Goal: Information Seeking & Learning: Learn about a topic

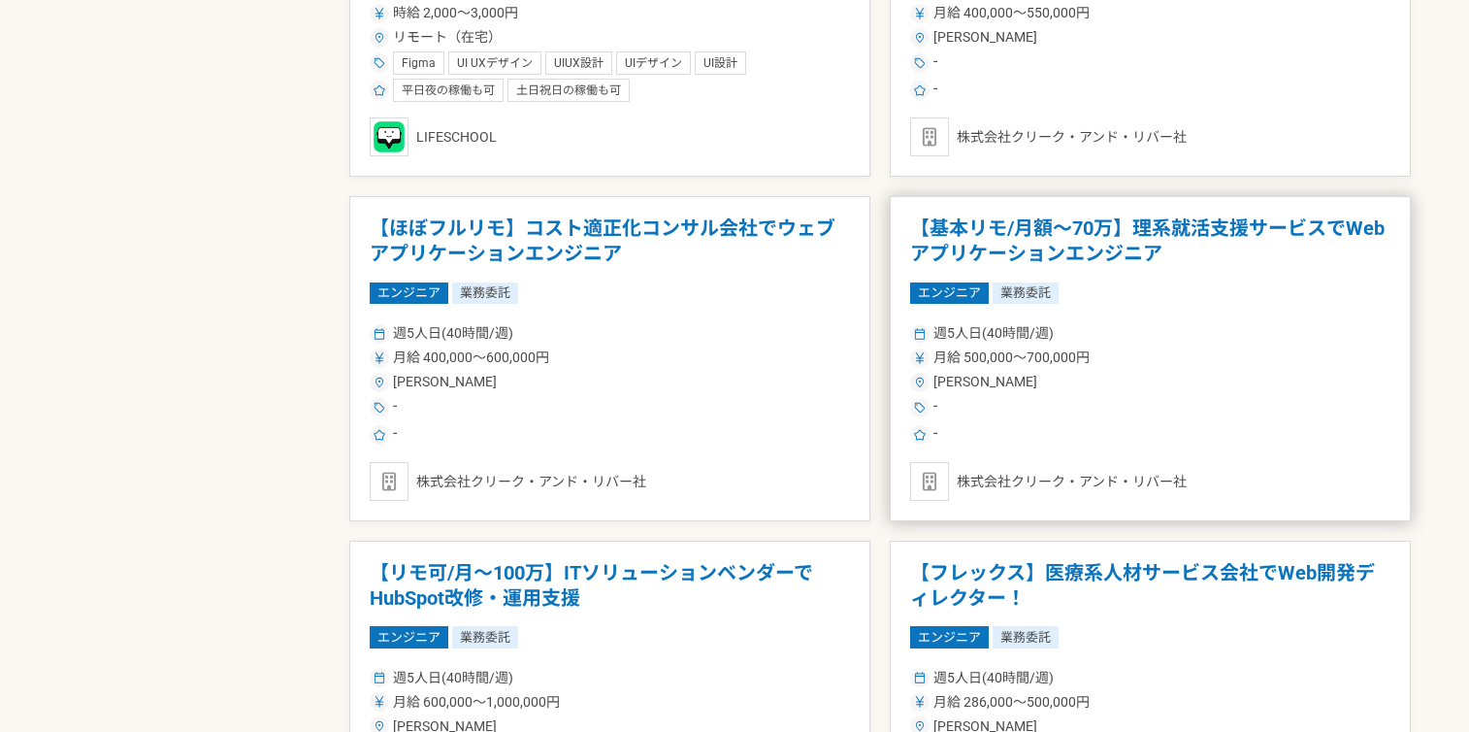
scroll to position [2019, 0]
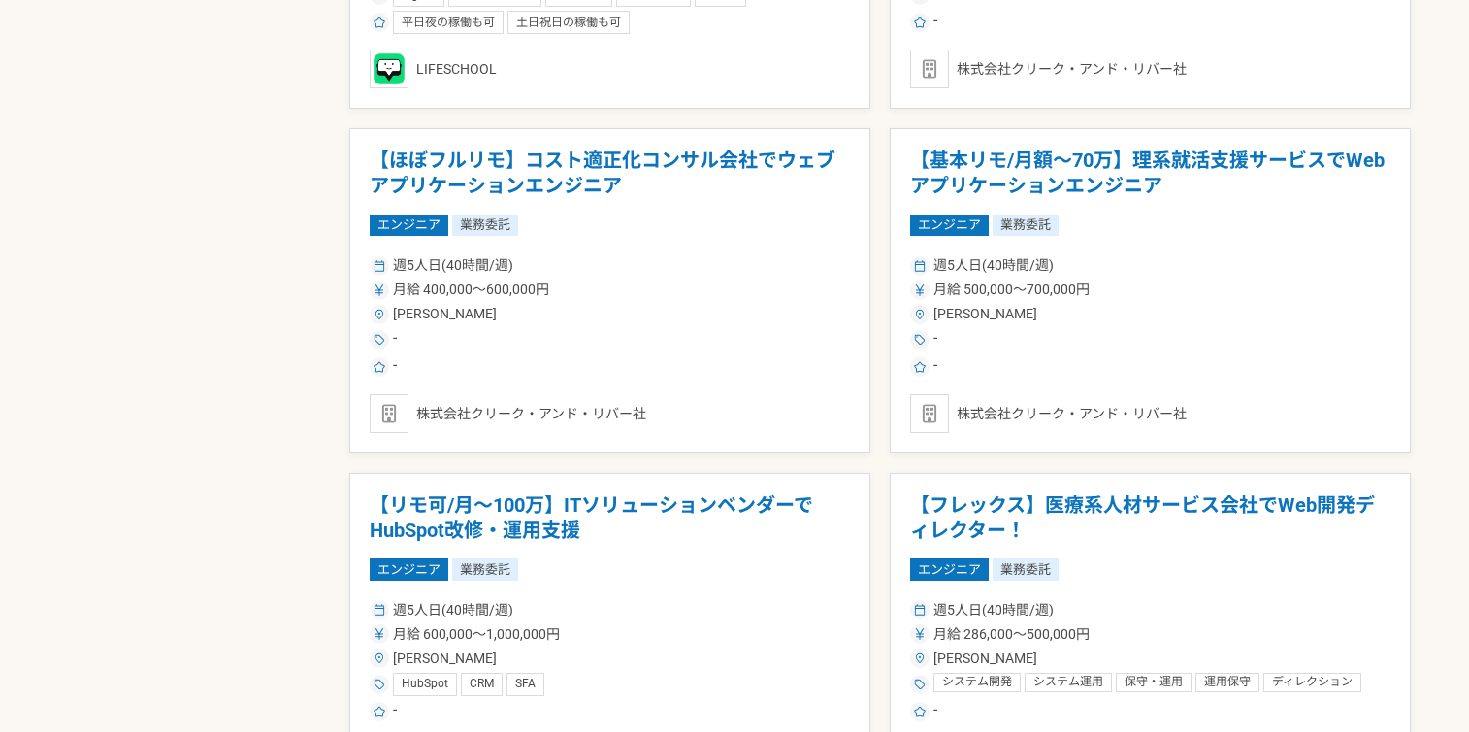
click at [1445, 441] on main "募集中の案件のみ表示 職種 エンジニア デザイナー ライター 営業 マーケティング 企画・事業開発 バックオフィス その他 稼働時間 週1人日（8時間）以下 …" at bounding box center [734, 177] width 1469 height 3616
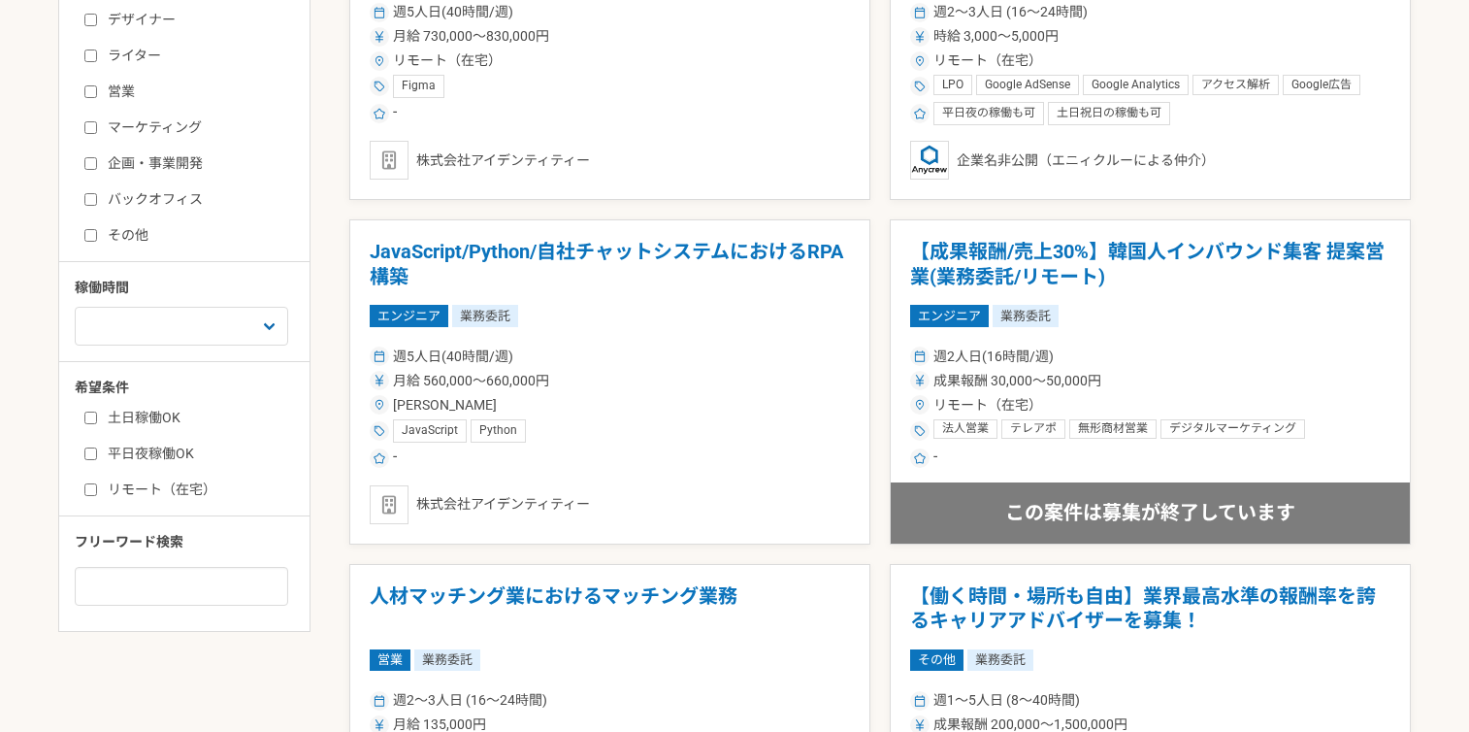
scroll to position [552, 0]
click at [131, 478] on label "リモート（在宅）" at bounding box center [195, 488] width 223 height 20
click at [97, 482] on input "リモート（在宅）" at bounding box center [90, 488] width 13 height 13
checkbox input "true"
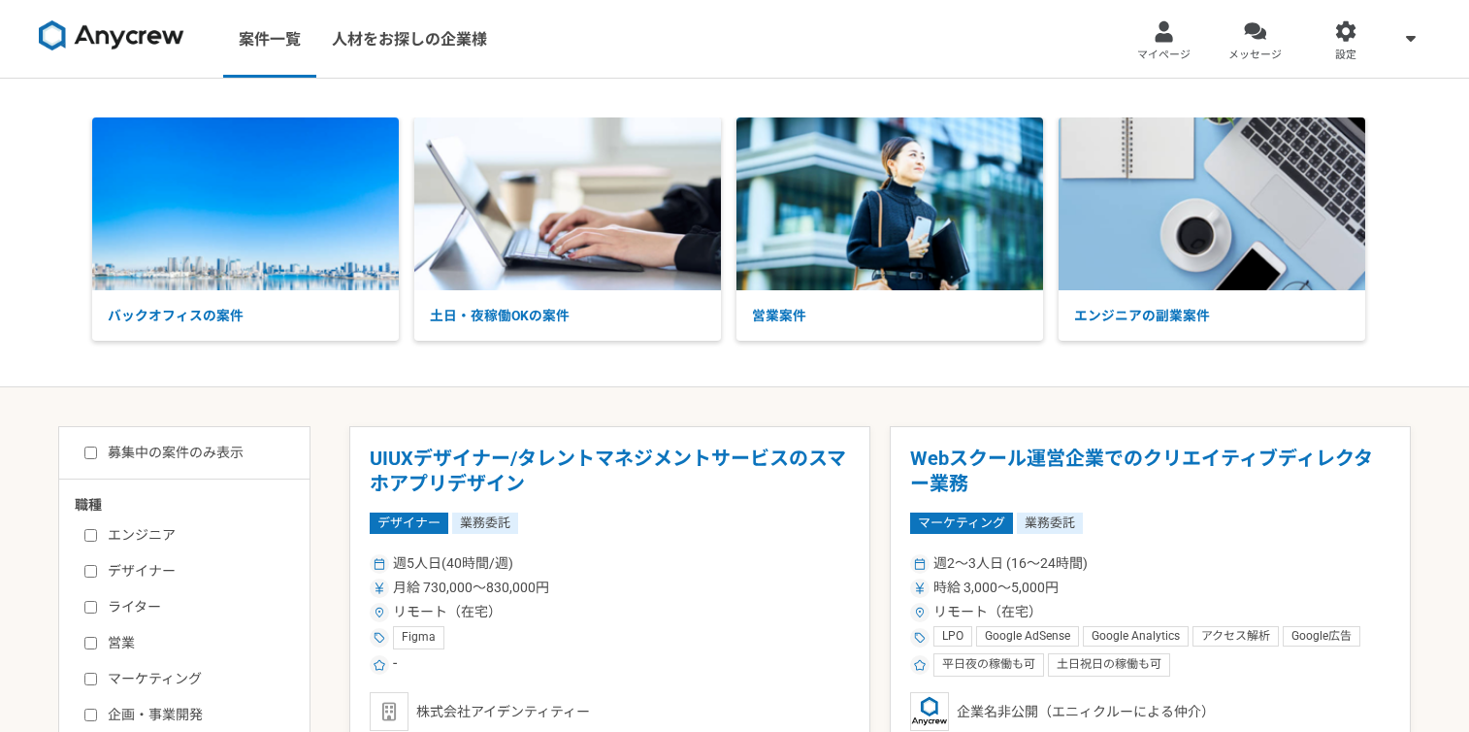
click at [163, 444] on label "募集中の案件のみ表示" at bounding box center [163, 453] width 159 height 20
click at [97, 446] on input "募集中の案件のみ表示" at bounding box center [90, 452] width 13 height 13
checkbox input "true"
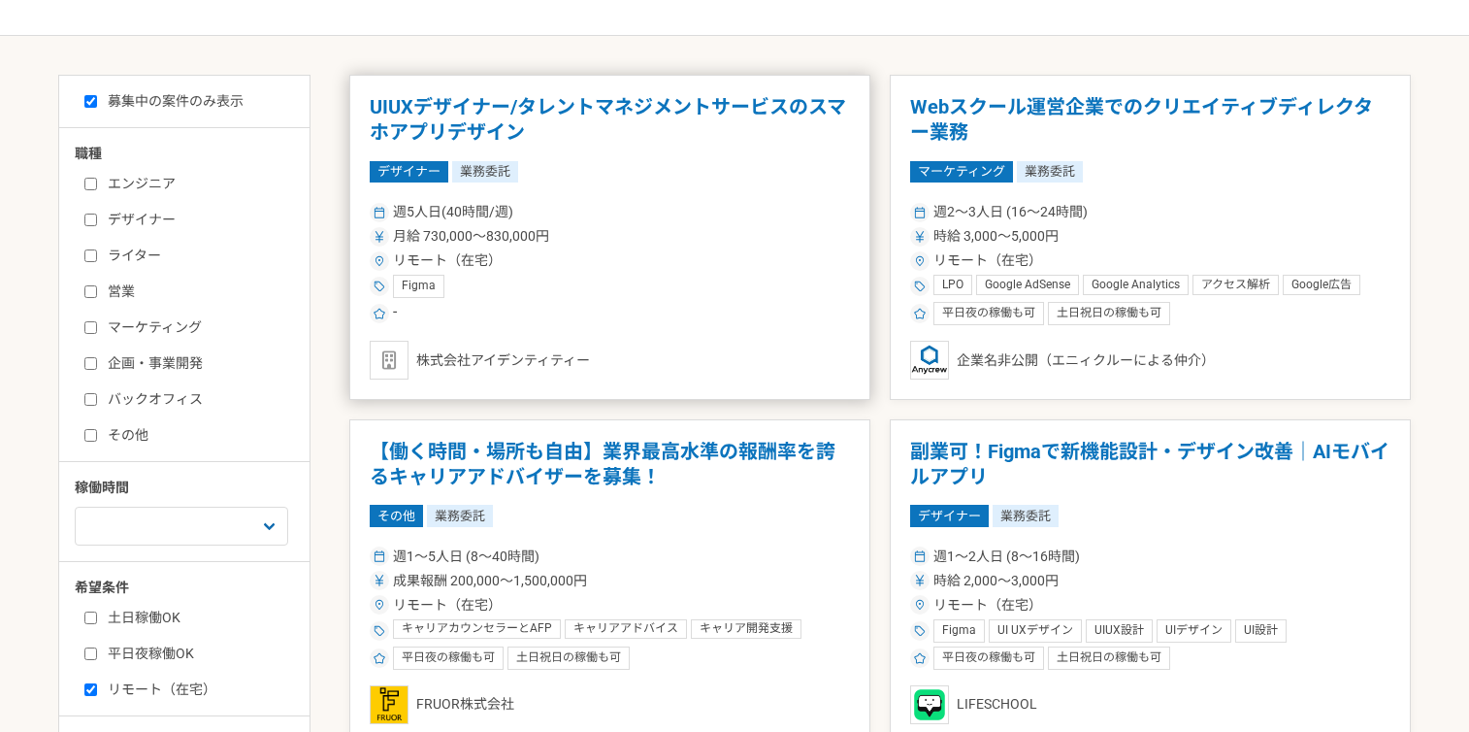
scroll to position [360, 0]
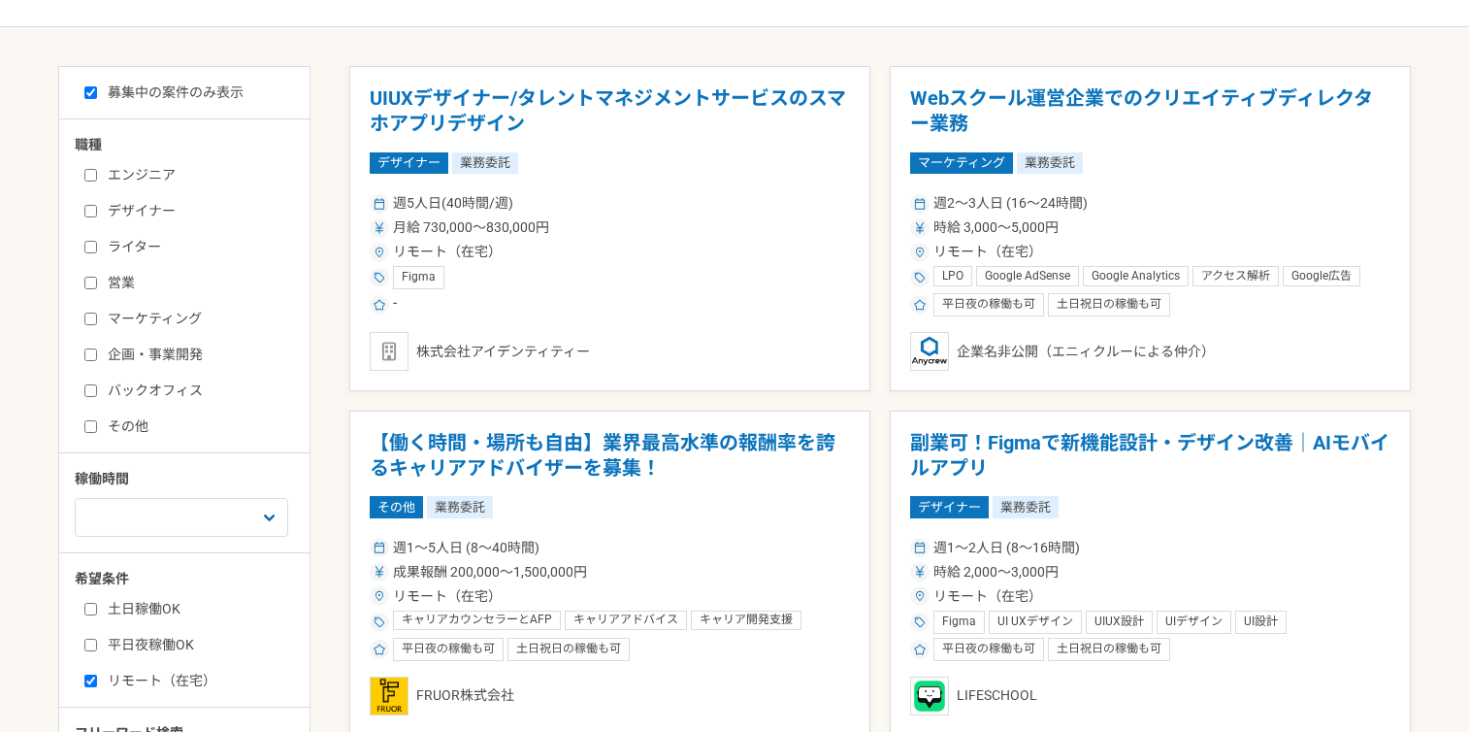
click at [151, 171] on label "エンジニア" at bounding box center [195, 175] width 223 height 20
click at [97, 171] on input "エンジニア" at bounding box center [90, 175] width 13 height 13
checkbox input "true"
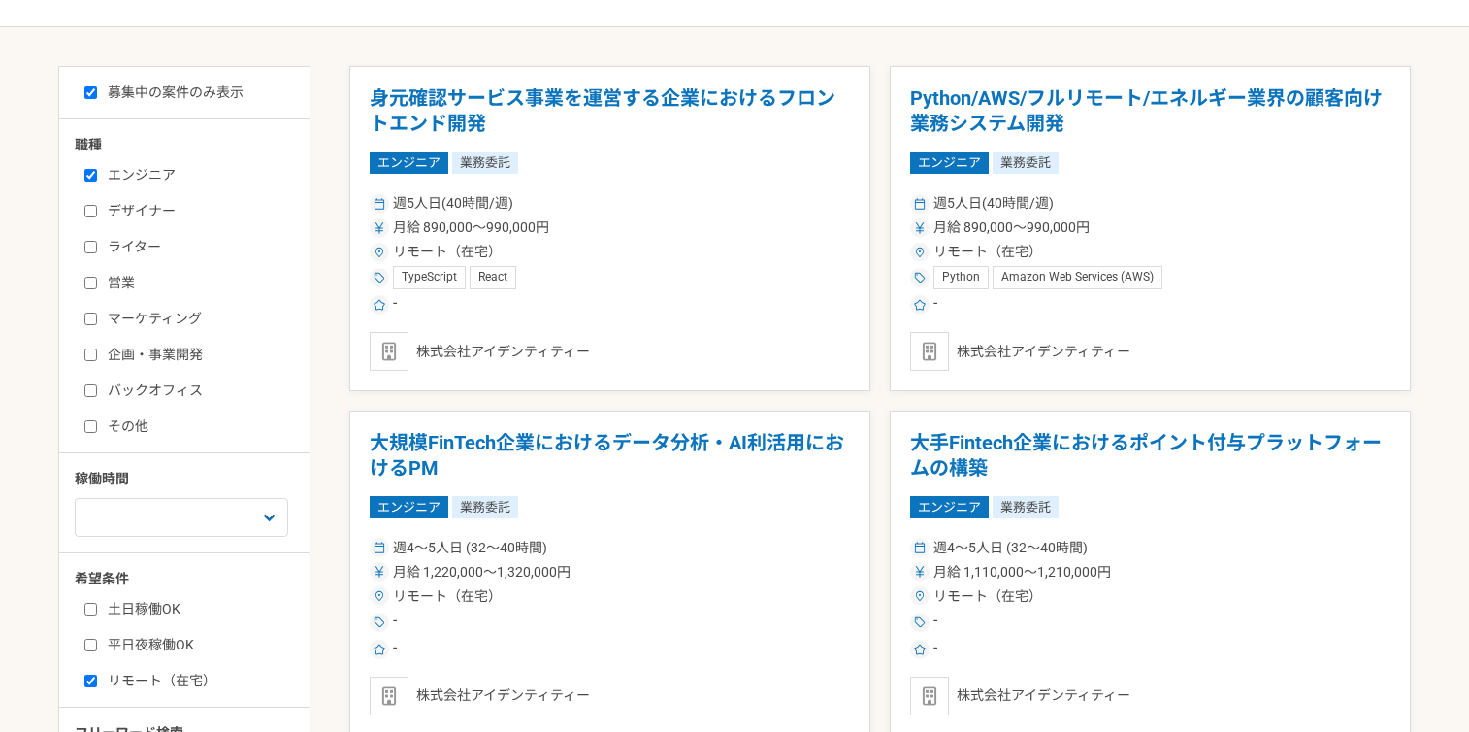
click at [164, 385] on label "バックオフィス" at bounding box center [195, 390] width 223 height 20
click at [97, 385] on input "バックオフィス" at bounding box center [90, 390] width 13 height 13
checkbox input "true"
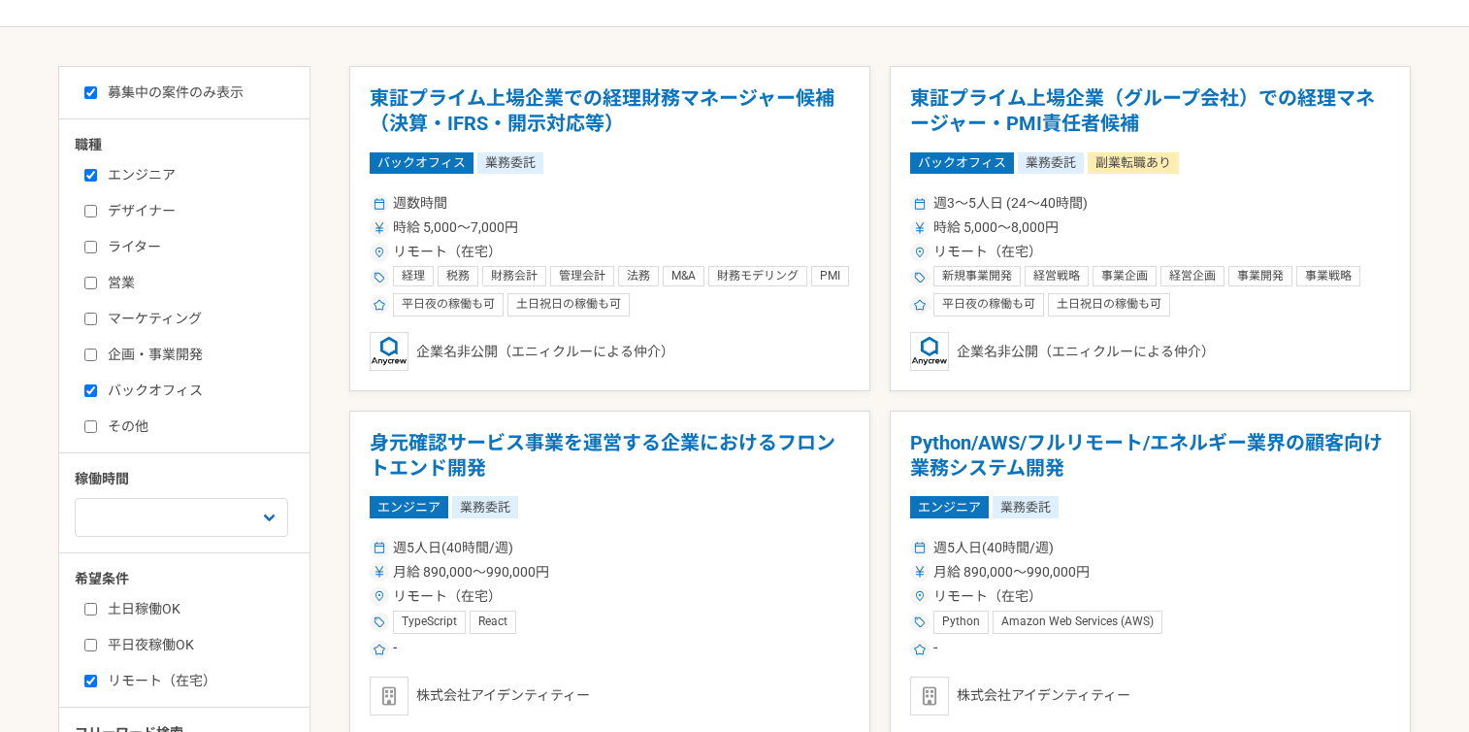
click at [117, 450] on div "職種 エンジニア デザイナー ライター 営業 マーケティング 企画・事業開発 バックオフィス その他 稼働時間 週1人日（8時間）以下 週2人日（16時間）以…" at bounding box center [184, 465] width 250 height 661
click at [142, 417] on label "その他" at bounding box center [195, 426] width 223 height 20
click at [139, 430] on label "その他" at bounding box center [195, 426] width 223 height 20
click at [97, 430] on input "その他" at bounding box center [90, 426] width 13 height 13
checkbox input "true"
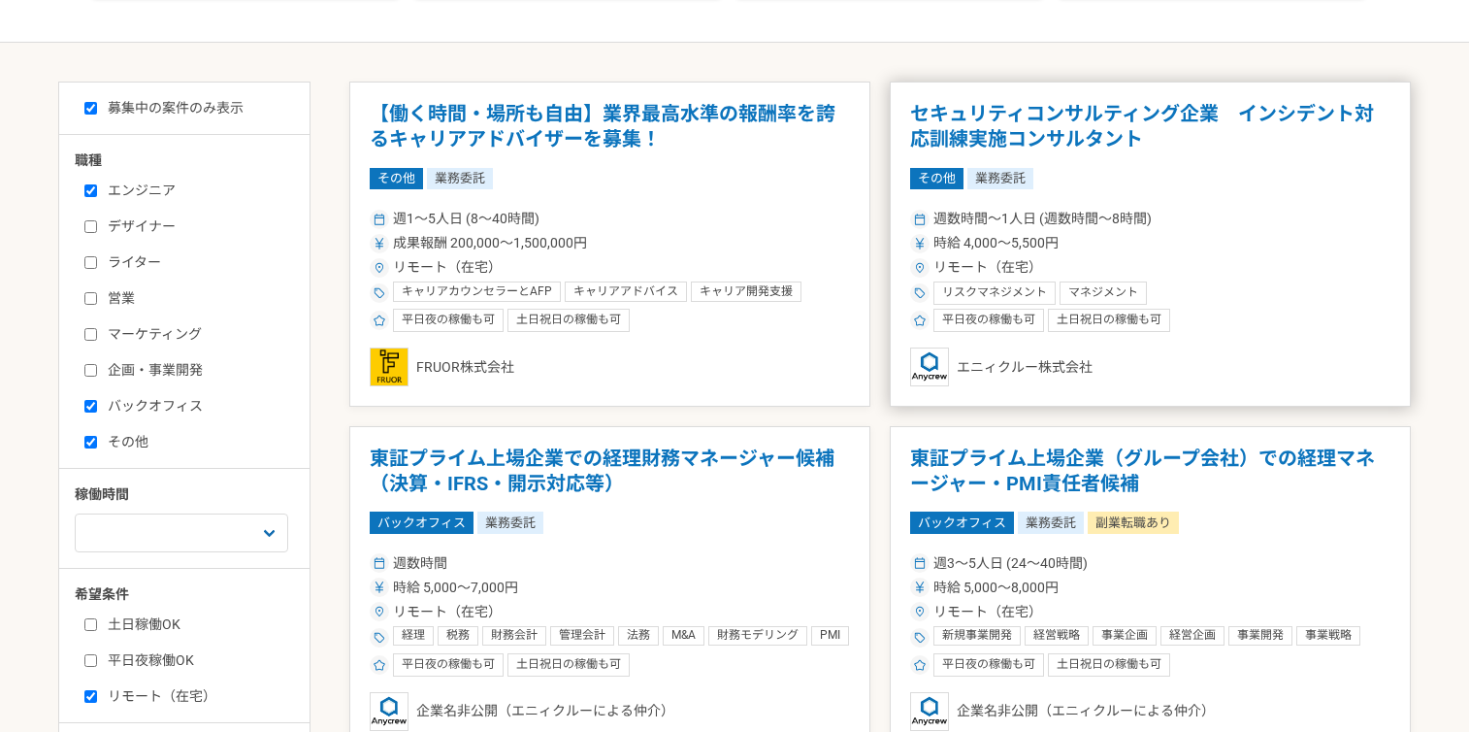
scroll to position [347, 0]
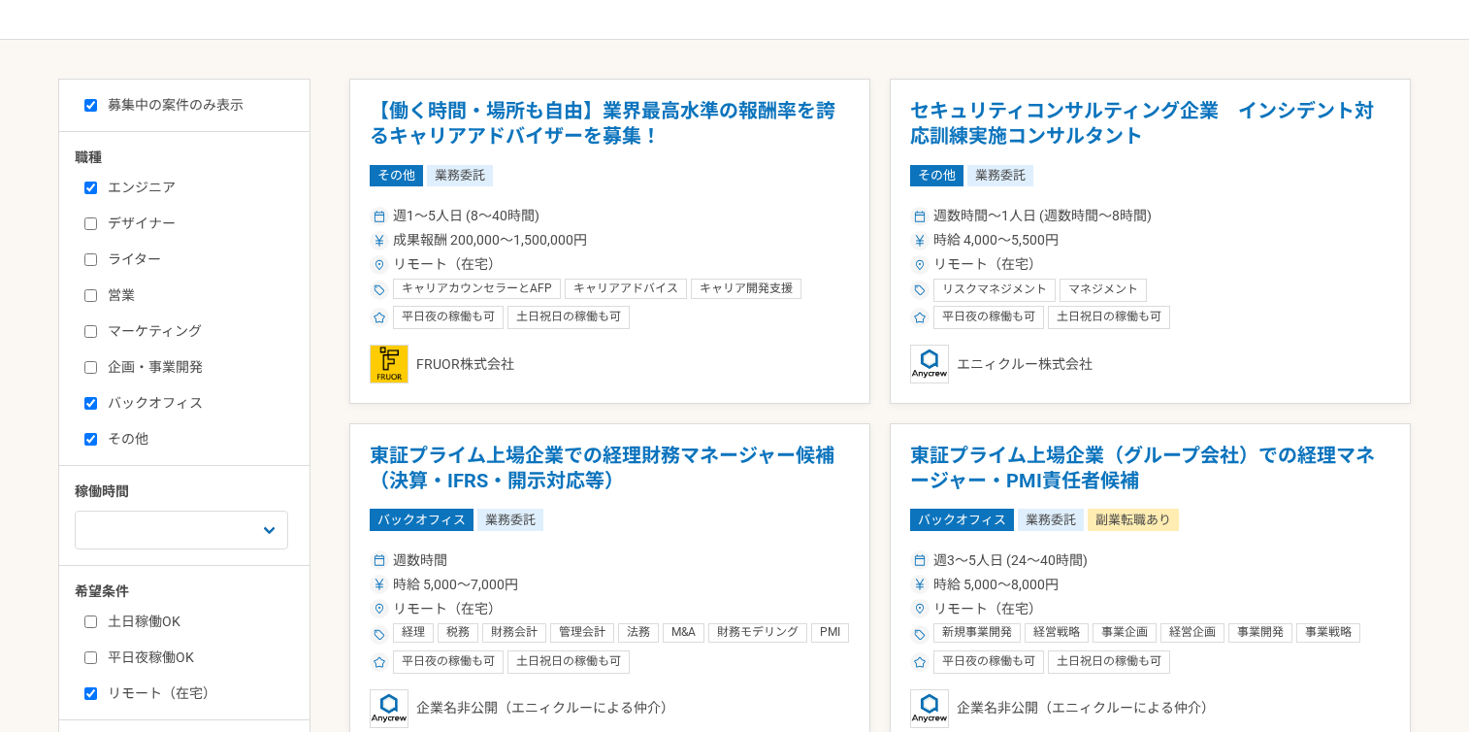
drag, startPoint x: 1112, startPoint y: 114, endPoint x: 884, endPoint y: 427, distance: 387.7
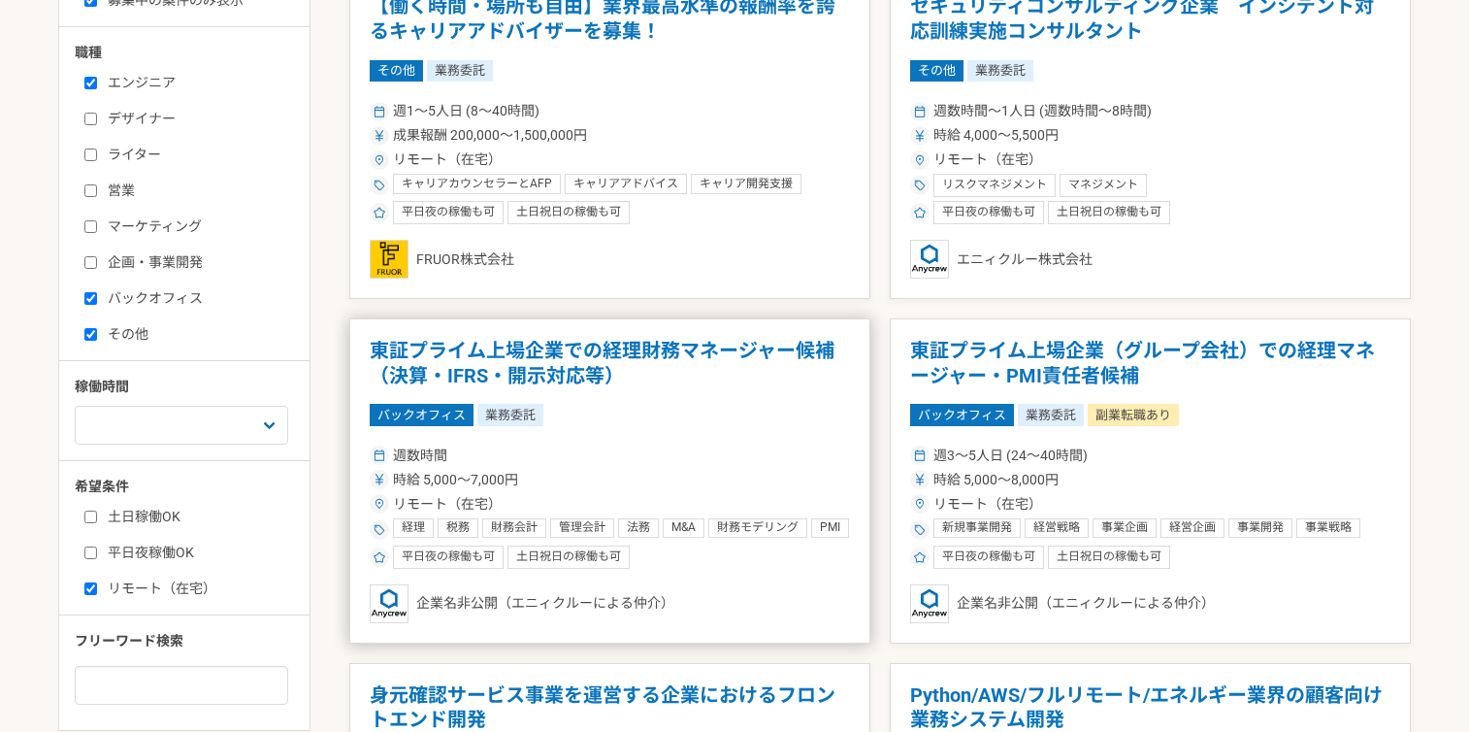
scroll to position [453, 0]
click at [649, 368] on h1 "東証プライム上場企業での経理財務マネージャー候補（決算・IFRS・開示対応等）" at bounding box center [610, 362] width 480 height 49
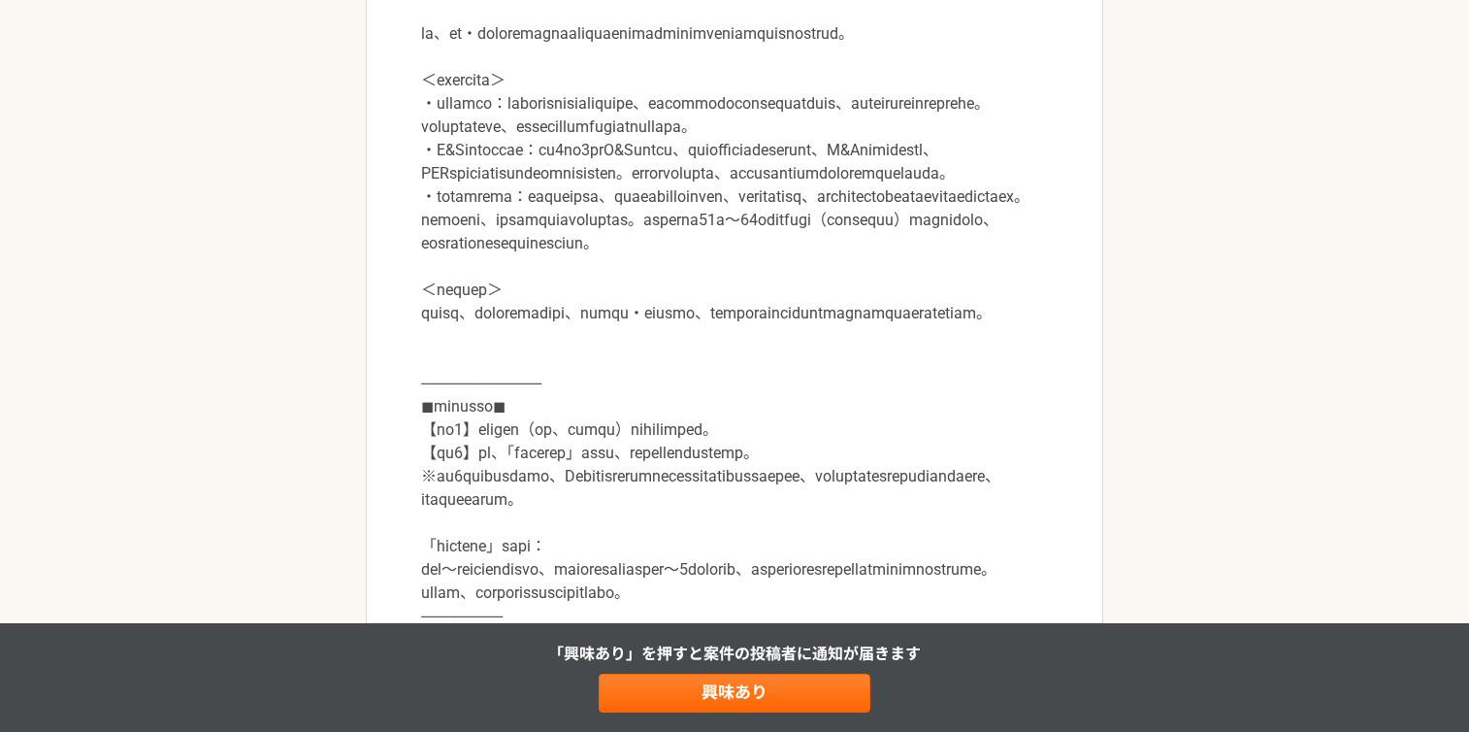
scroll to position [695, 0]
drag, startPoint x: 414, startPoint y: 180, endPoint x: 568, endPoint y: 214, distance: 157.1
click at [577, 211] on div at bounding box center [735, 361] width 658 height 800
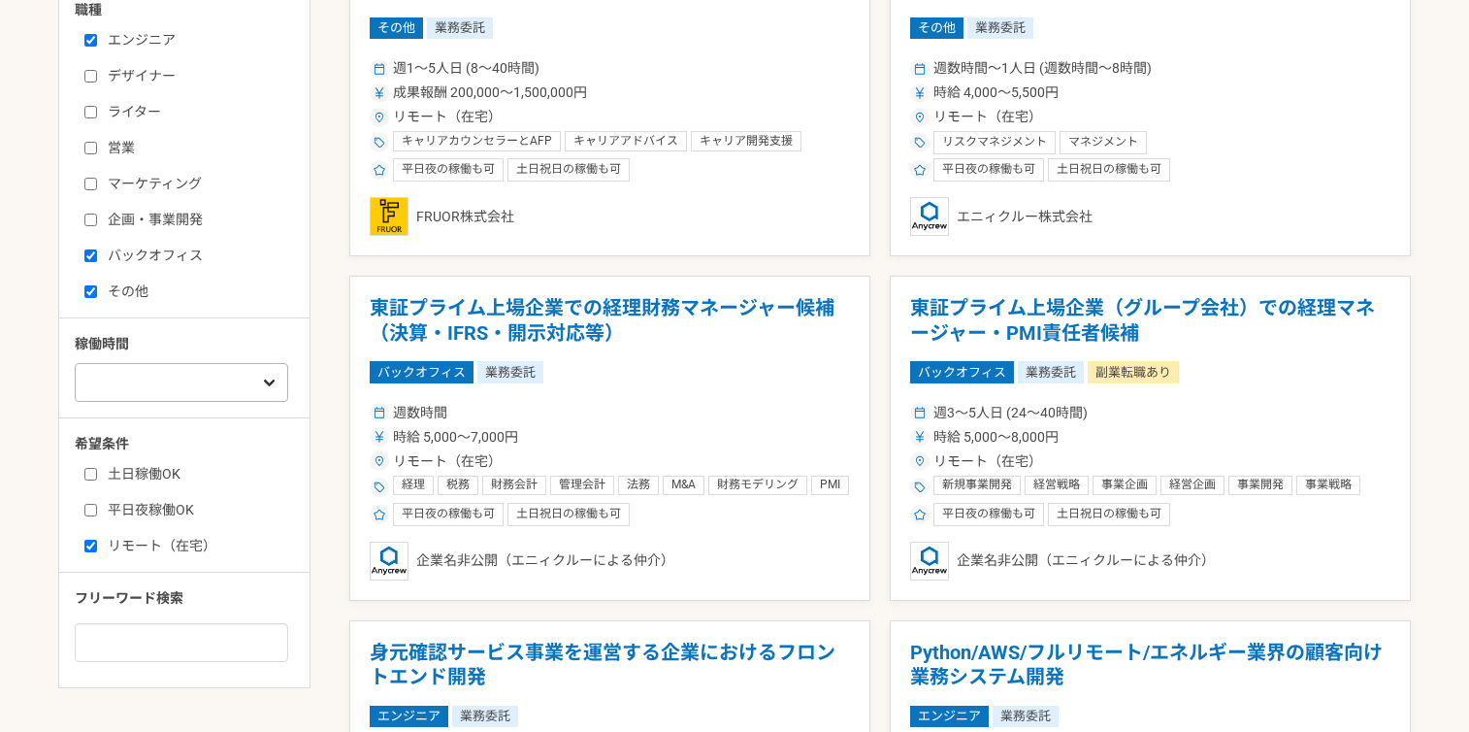
scroll to position [492, 0]
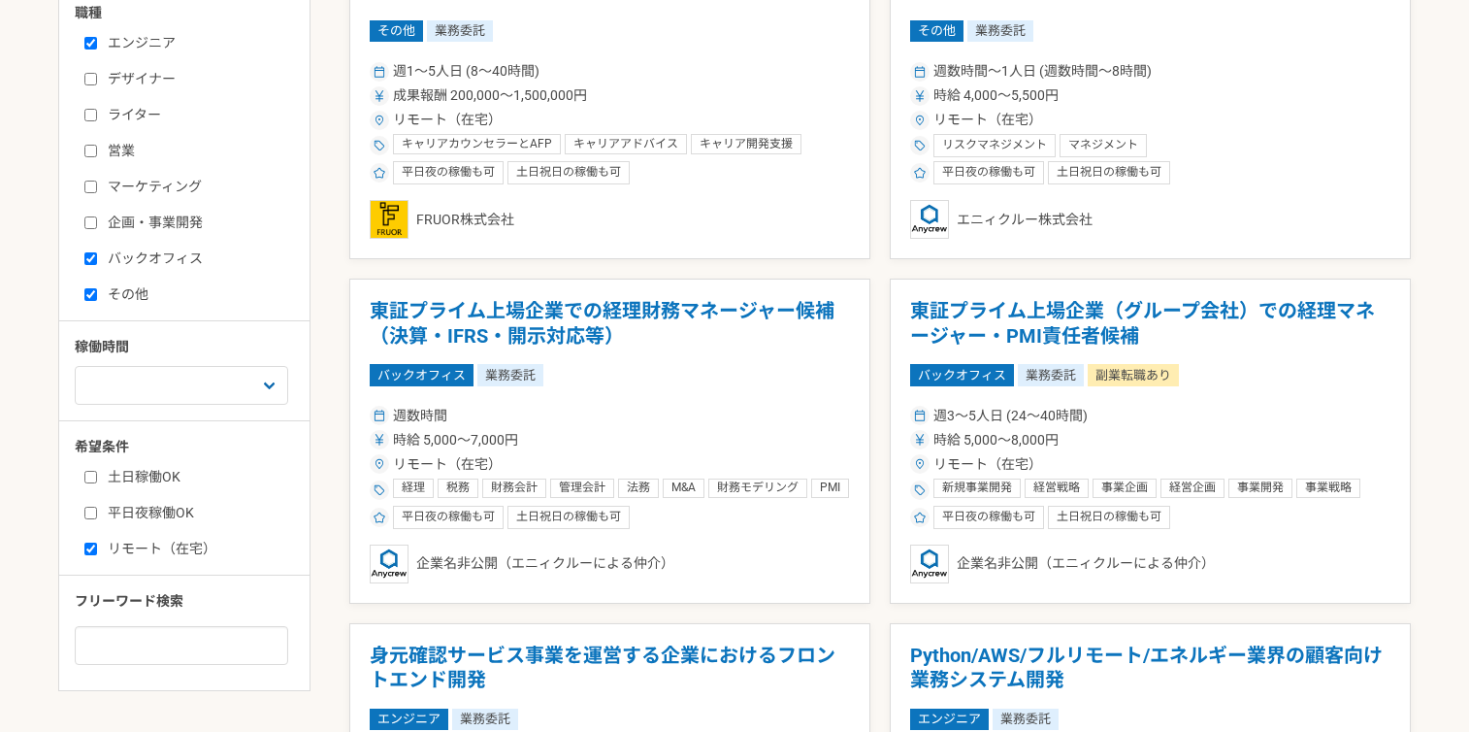
click at [554, 349] on article "東証プライム上場企業での経理財務マネージャー候補（決算・IFRS・開示対応等） バックオフィス 業務委託 週数時間 時給 5,000〜7,000円 リモート（…" at bounding box center [609, 441] width 521 height 325
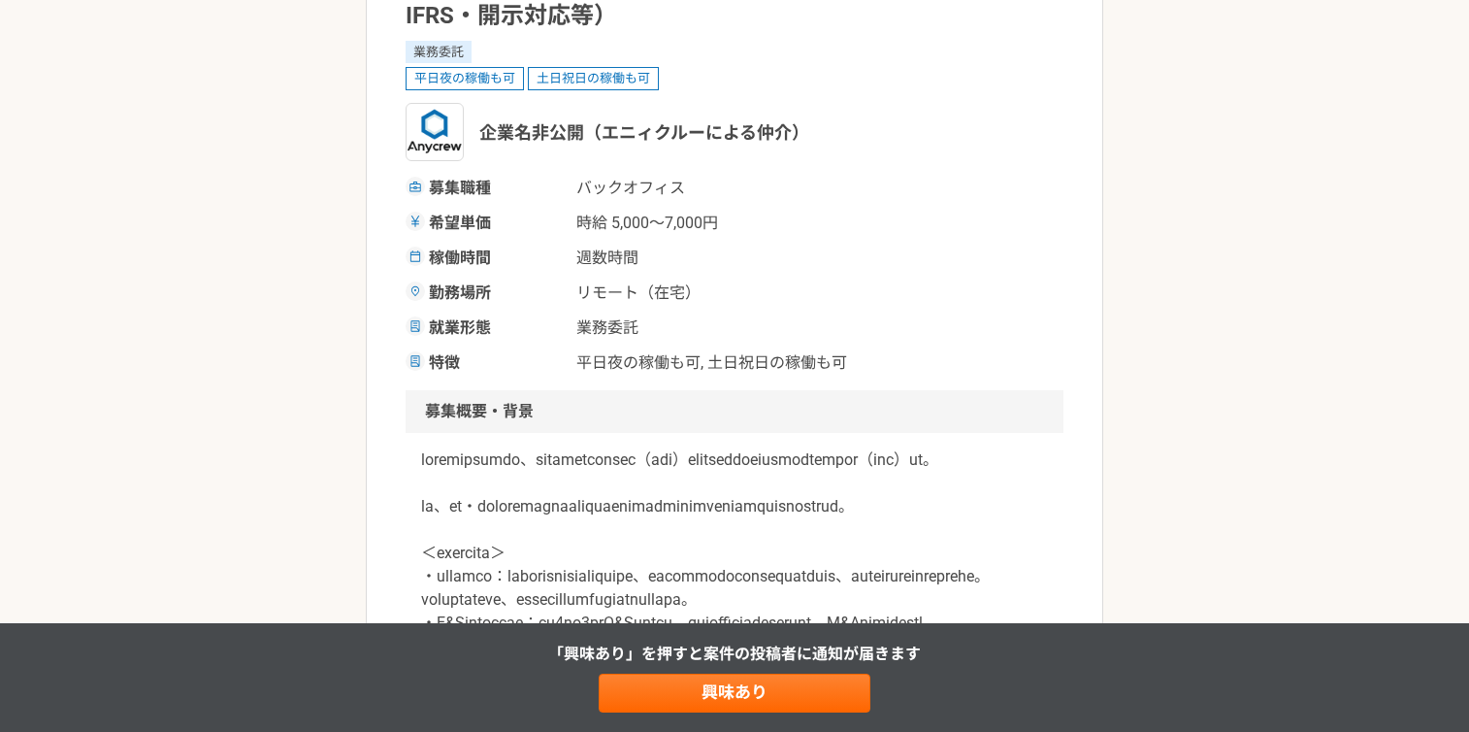
scroll to position [388, 0]
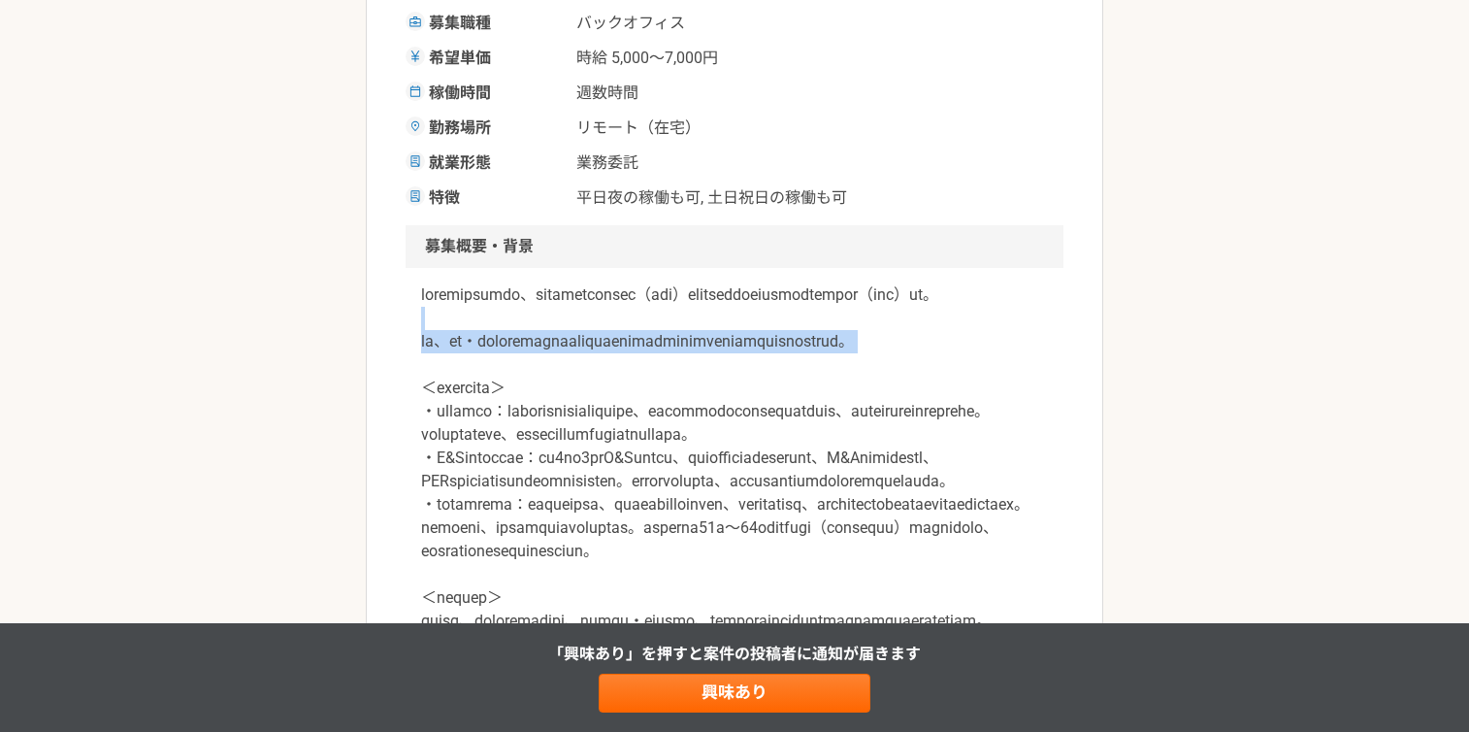
drag, startPoint x: 461, startPoint y: 366, endPoint x: 547, endPoint y: 411, distance: 97.7
click at [547, 411] on p at bounding box center [734, 655] width 627 height 745
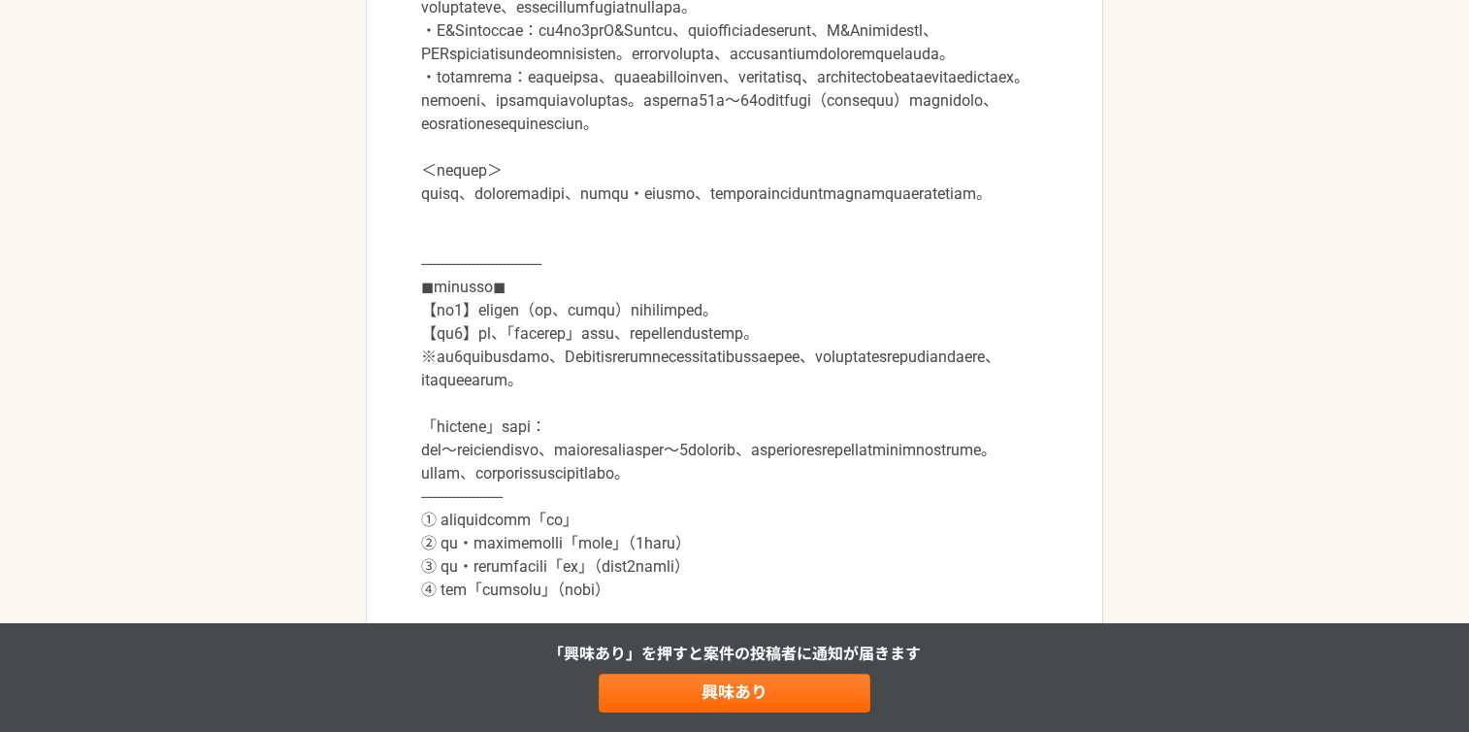
scroll to position [808, 0]
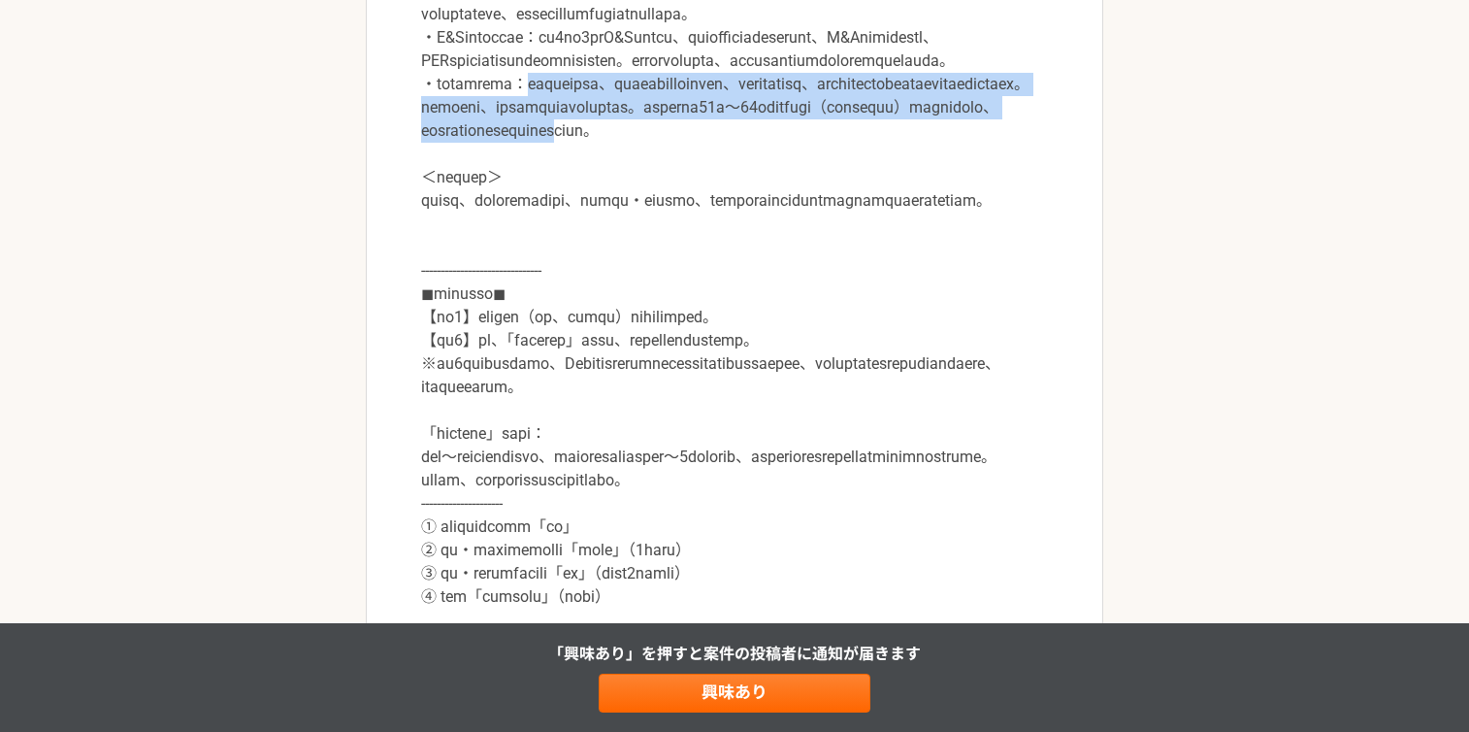
drag, startPoint x: 596, startPoint y: 197, endPoint x: 1050, endPoint y: 268, distance: 459.7
click at [1050, 268] on div at bounding box center [735, 248] width 658 height 800
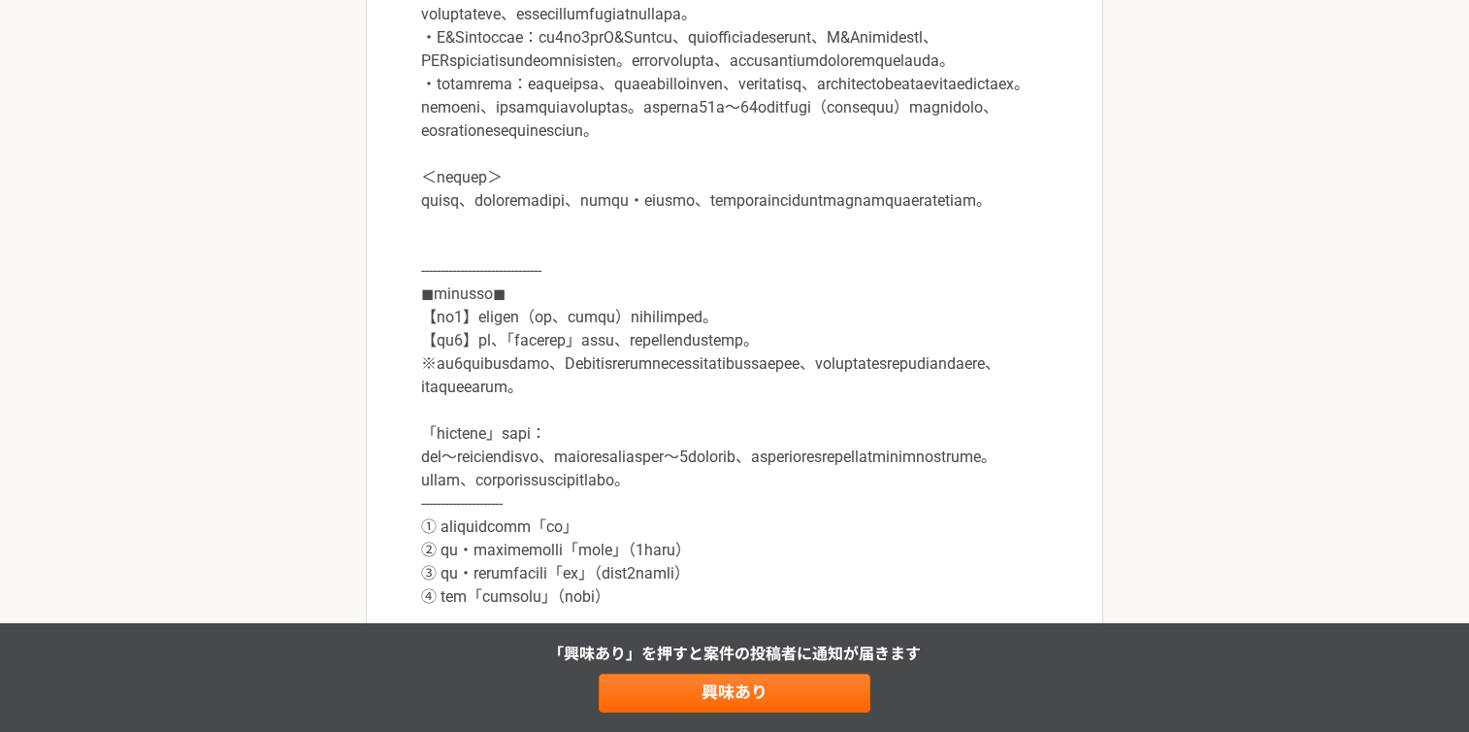
click at [1003, 318] on p at bounding box center [734, 235] width 627 height 745
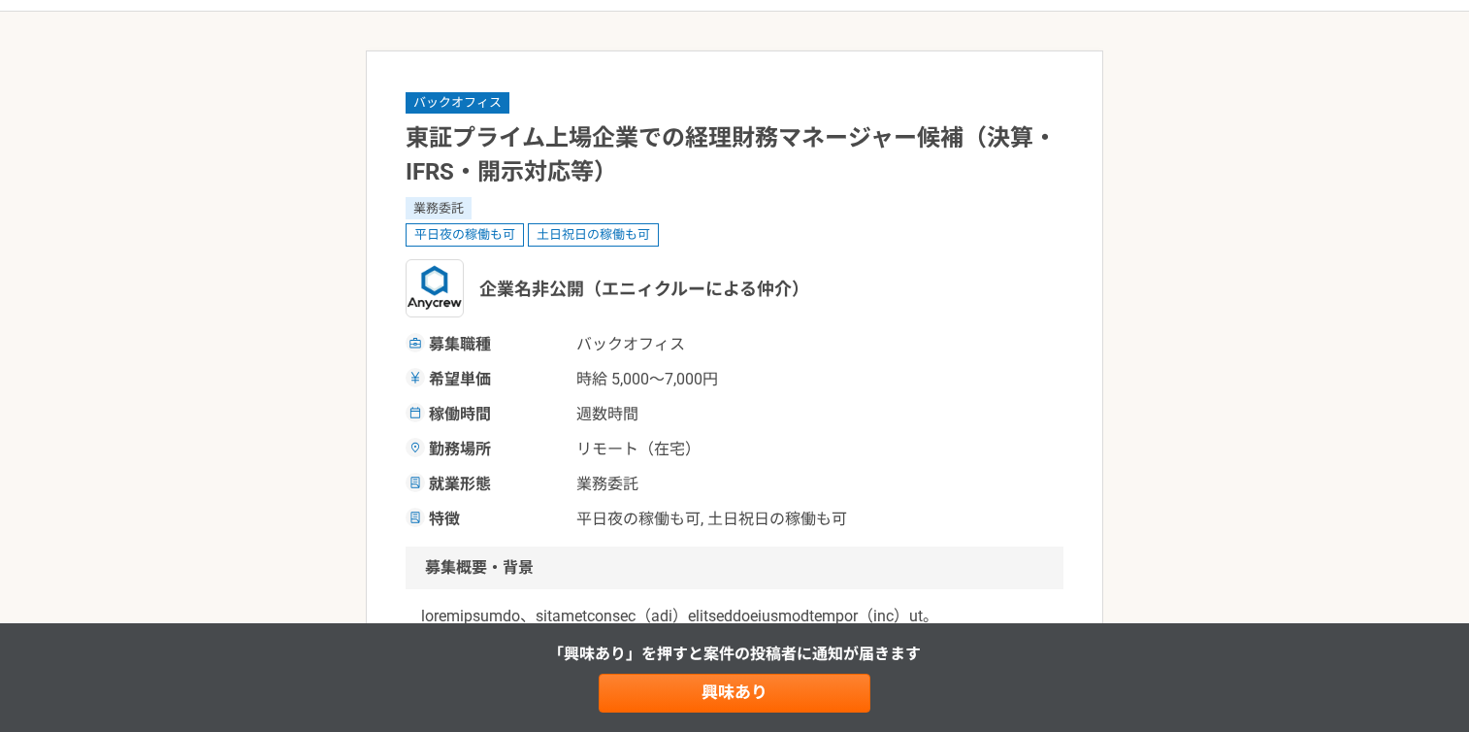
scroll to position [0, 0]
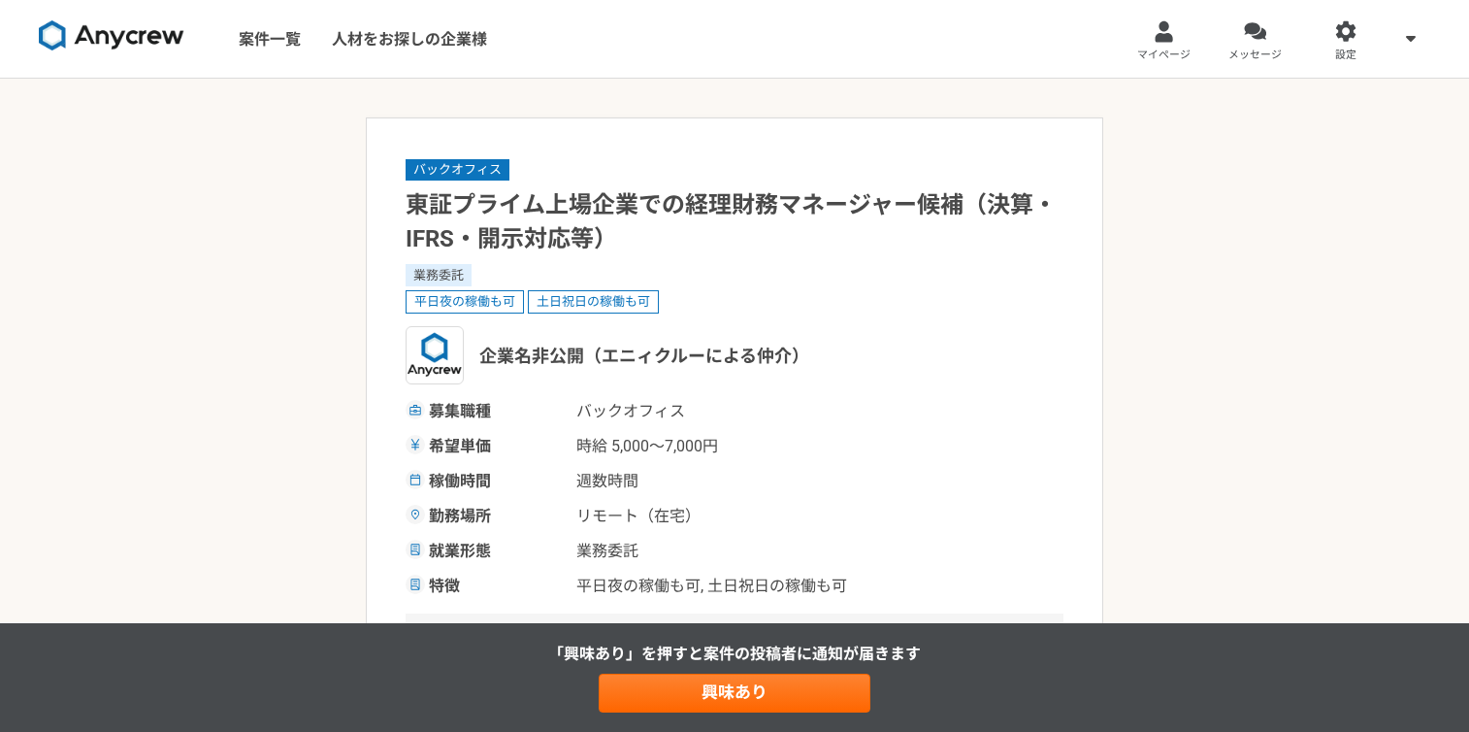
click at [138, 47] on img at bounding box center [112, 35] width 146 height 31
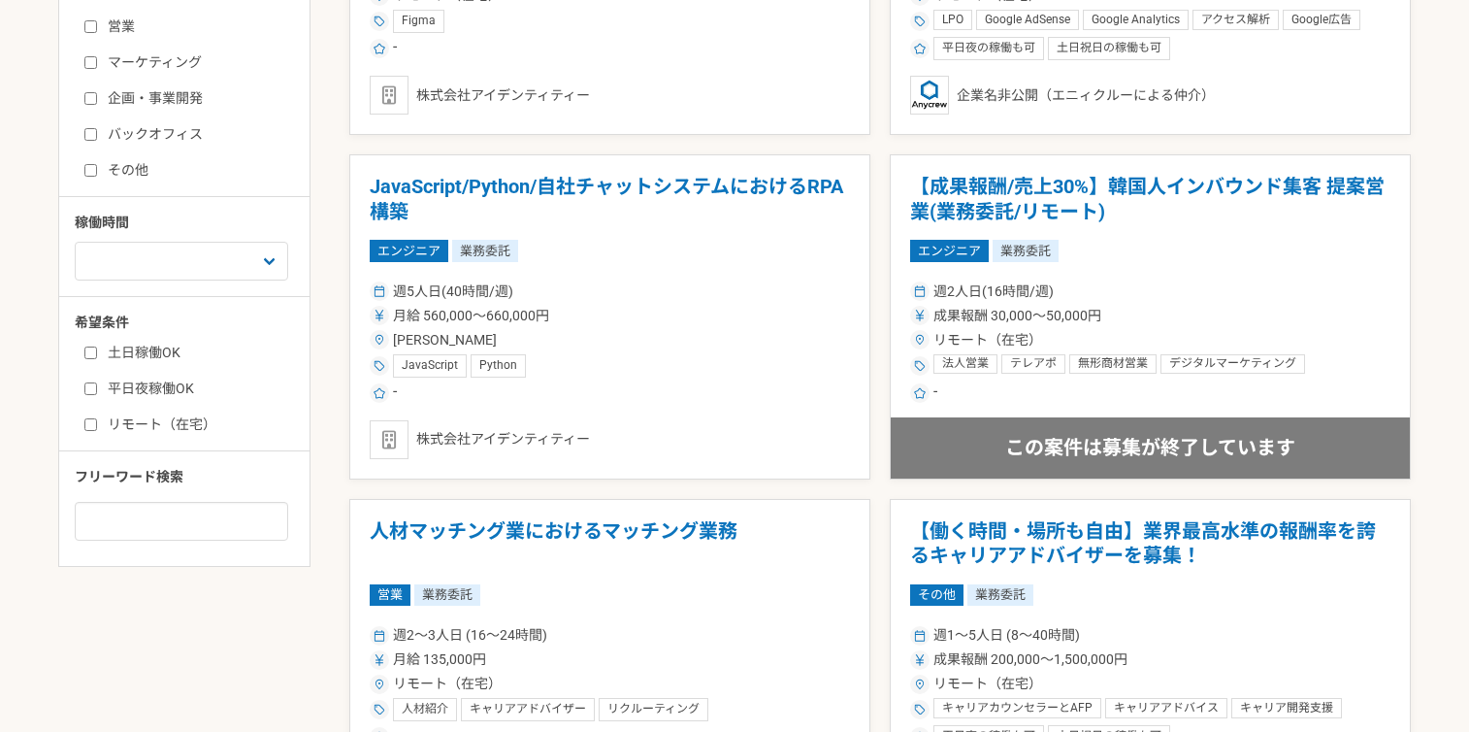
scroll to position [656, 0]
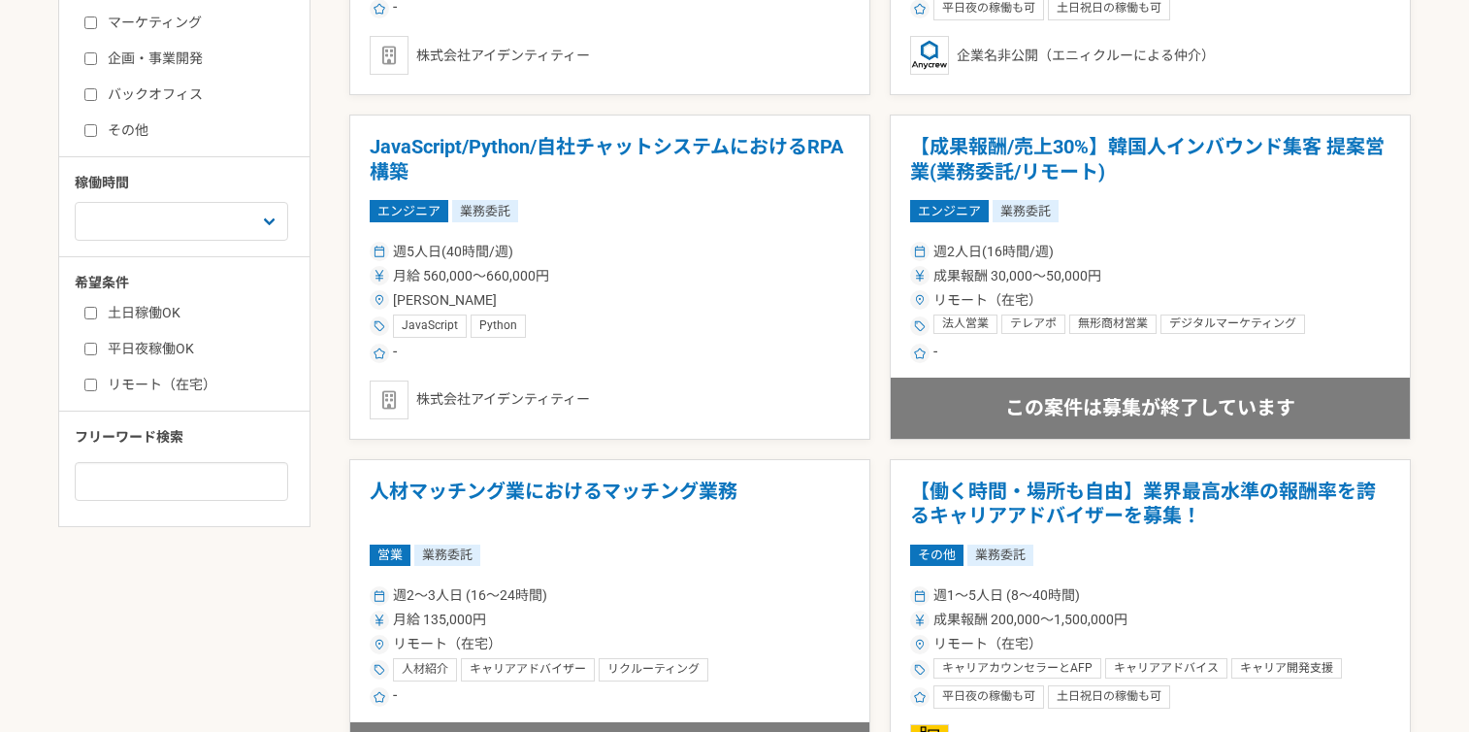
click at [148, 305] on label "土日稼働OK" at bounding box center [195, 313] width 223 height 20
click at [97, 307] on input "土日稼働OK" at bounding box center [90, 313] width 13 height 13
checkbox input "true"
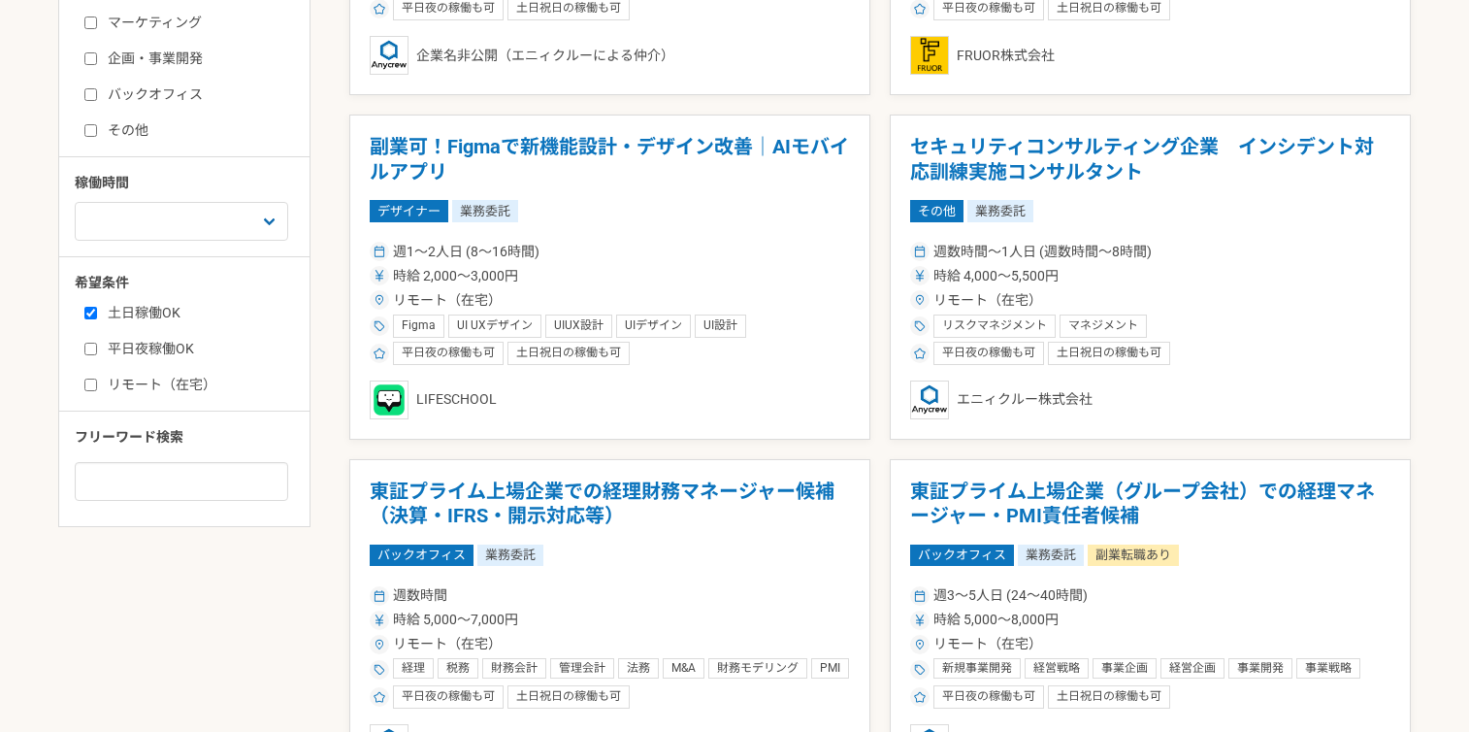
click at [157, 352] on label "平日夜稼働OK" at bounding box center [195, 349] width 223 height 20
click at [97, 352] on input "平日夜稼働OK" at bounding box center [90, 349] width 13 height 13
checkbox input "true"
click at [159, 378] on label "リモート（在宅）" at bounding box center [195, 385] width 223 height 20
click at [97, 378] on input "リモート（在宅）" at bounding box center [90, 384] width 13 height 13
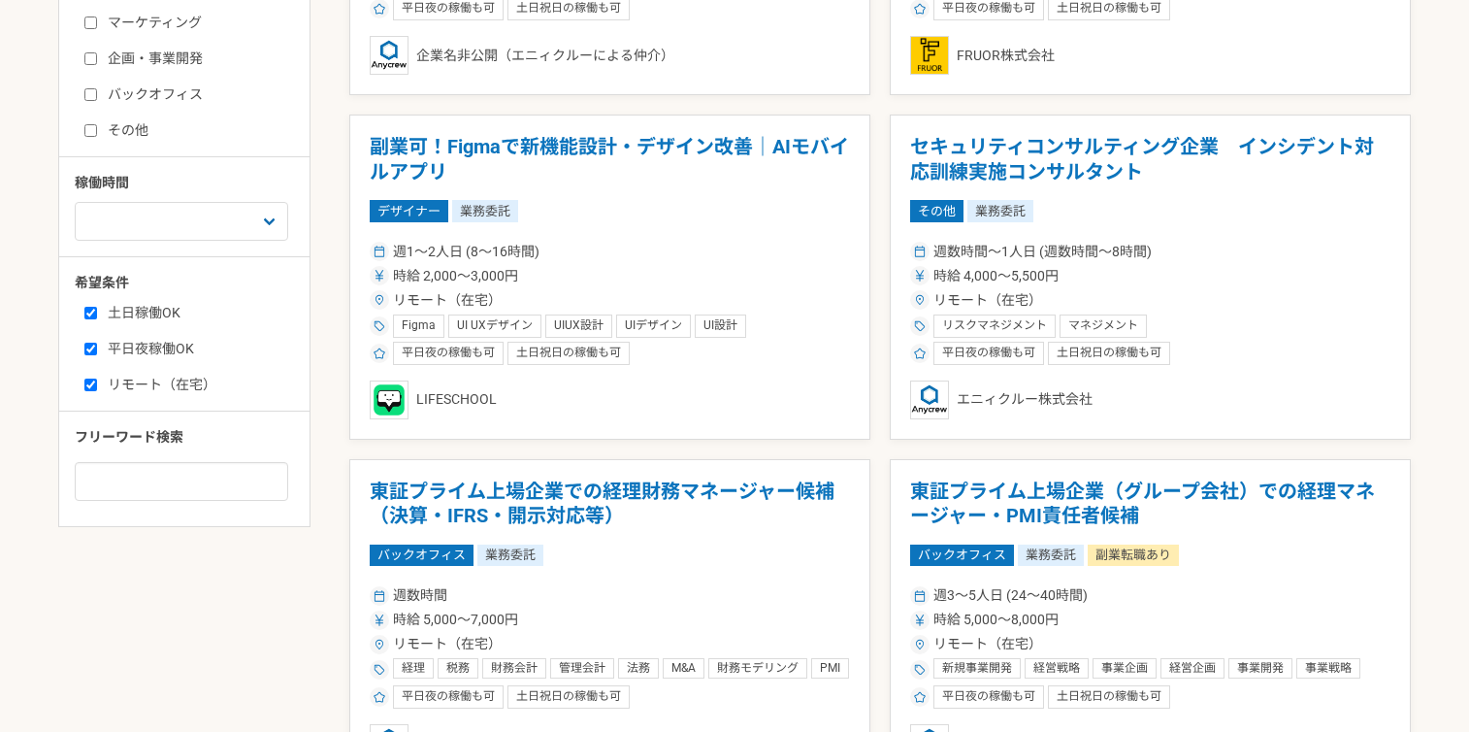
checkbox input "true"
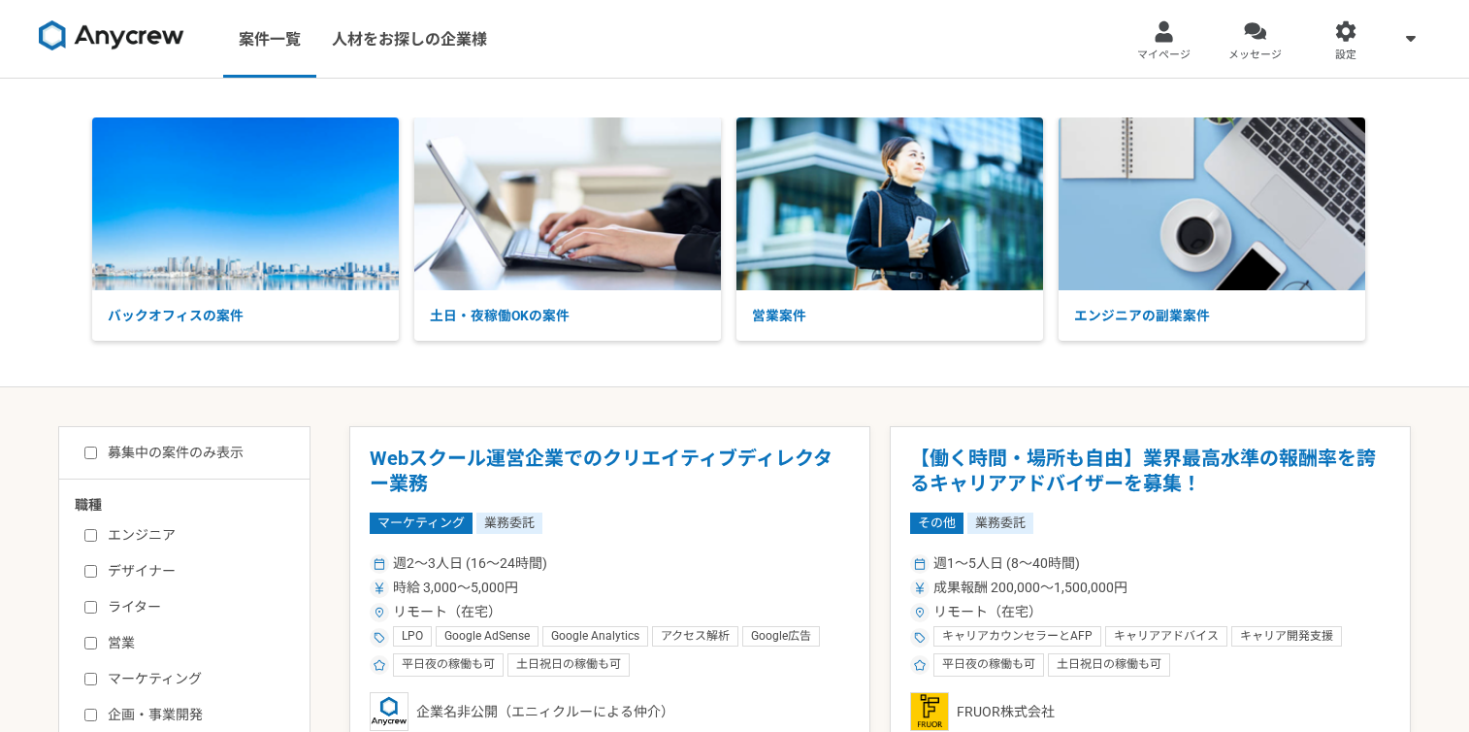
drag, startPoint x: 652, startPoint y: 456, endPoint x: 576, endPoint y: 444, distance: 76.6
click at [576, 444] on article "Webスクール運営企業でのクリエイティブディレクター業務 マーケティング 業務委託 週2〜3人日 (16〜24時間) 時給 3,000〜5,000円 リモート…" at bounding box center [609, 588] width 521 height 325
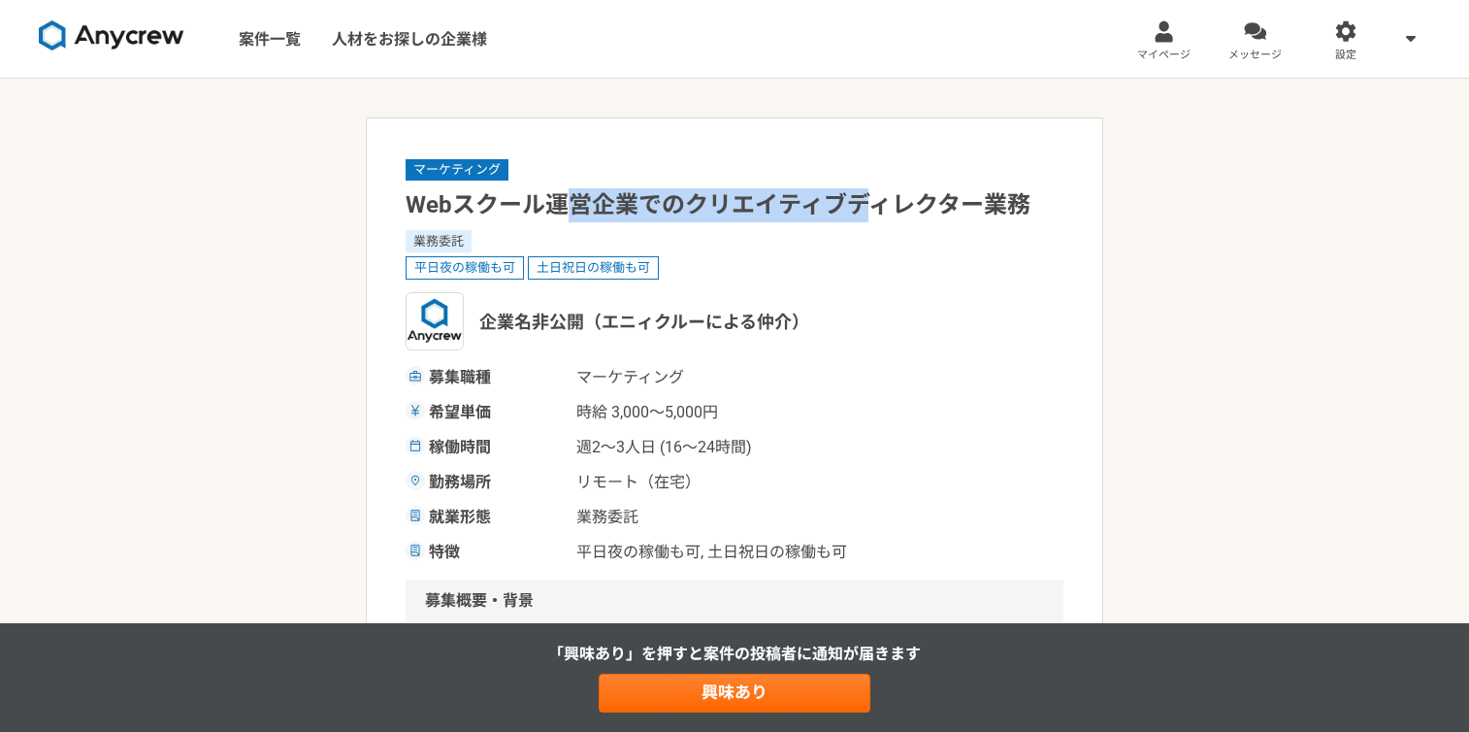
drag, startPoint x: 576, startPoint y: 193, endPoint x: 940, endPoint y: 214, distance: 365.5
click at [905, 214] on h1 "Webスクール運営企業でのクリエイティブディレクター業務" at bounding box center [735, 205] width 658 height 34
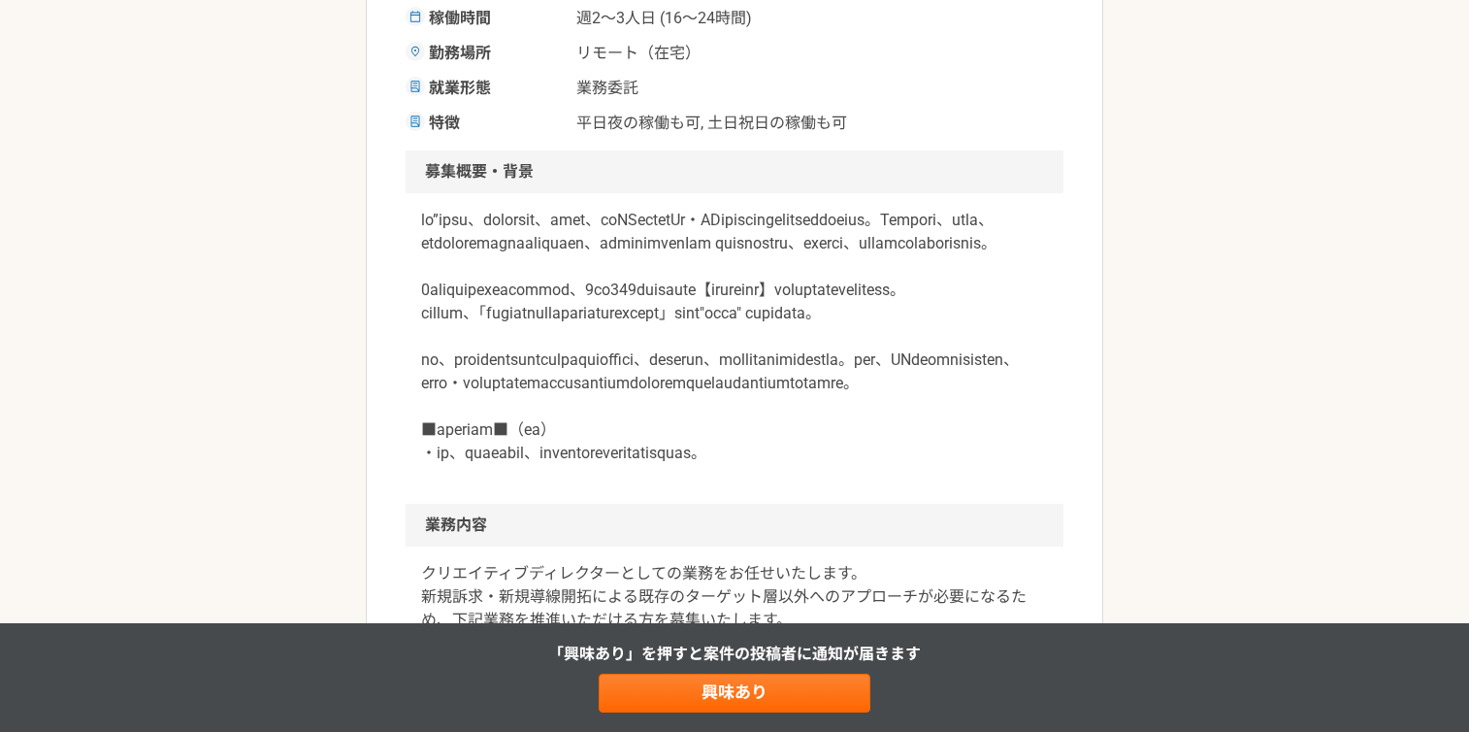
scroll to position [440, 0]
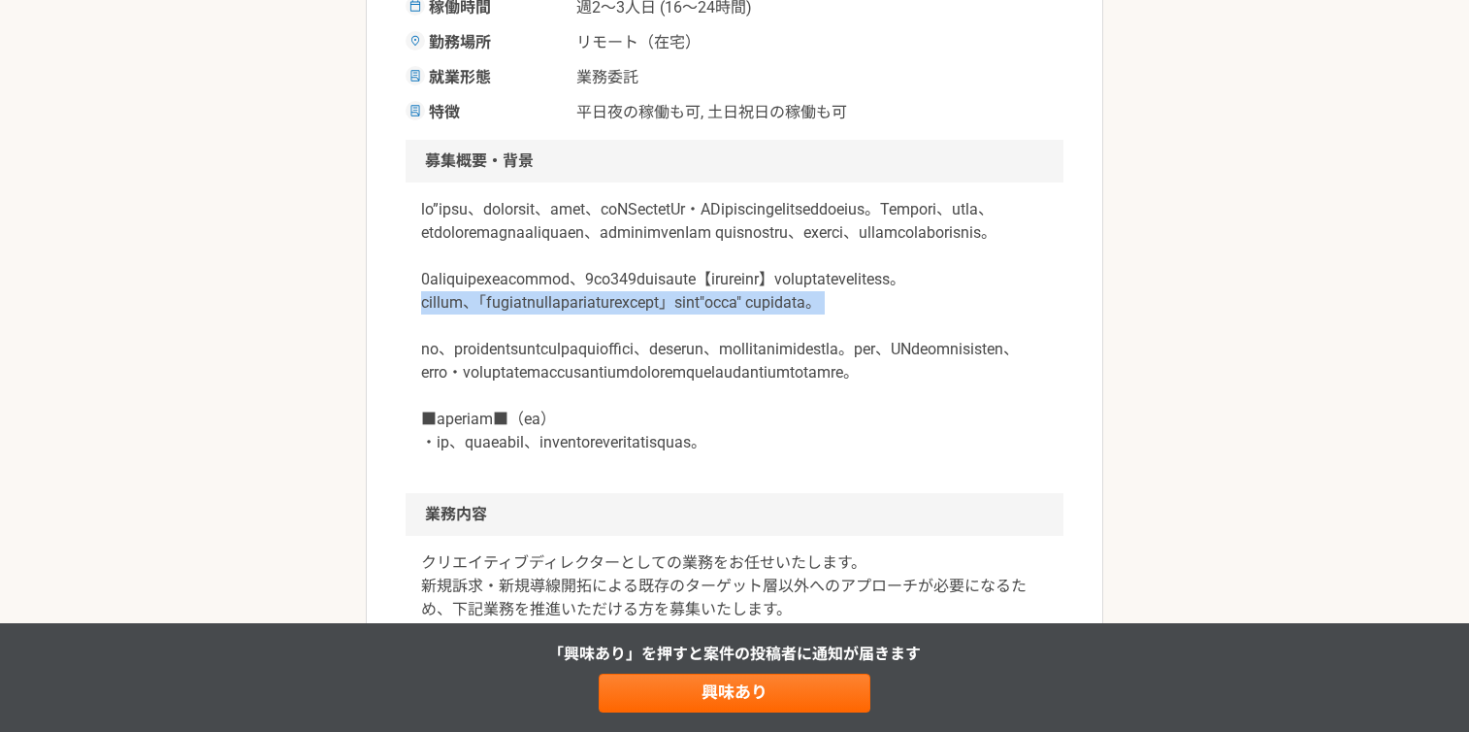
drag, startPoint x: 403, startPoint y: 383, endPoint x: 745, endPoint y: 410, distance: 343.6
click at [751, 408] on p at bounding box center [734, 326] width 627 height 256
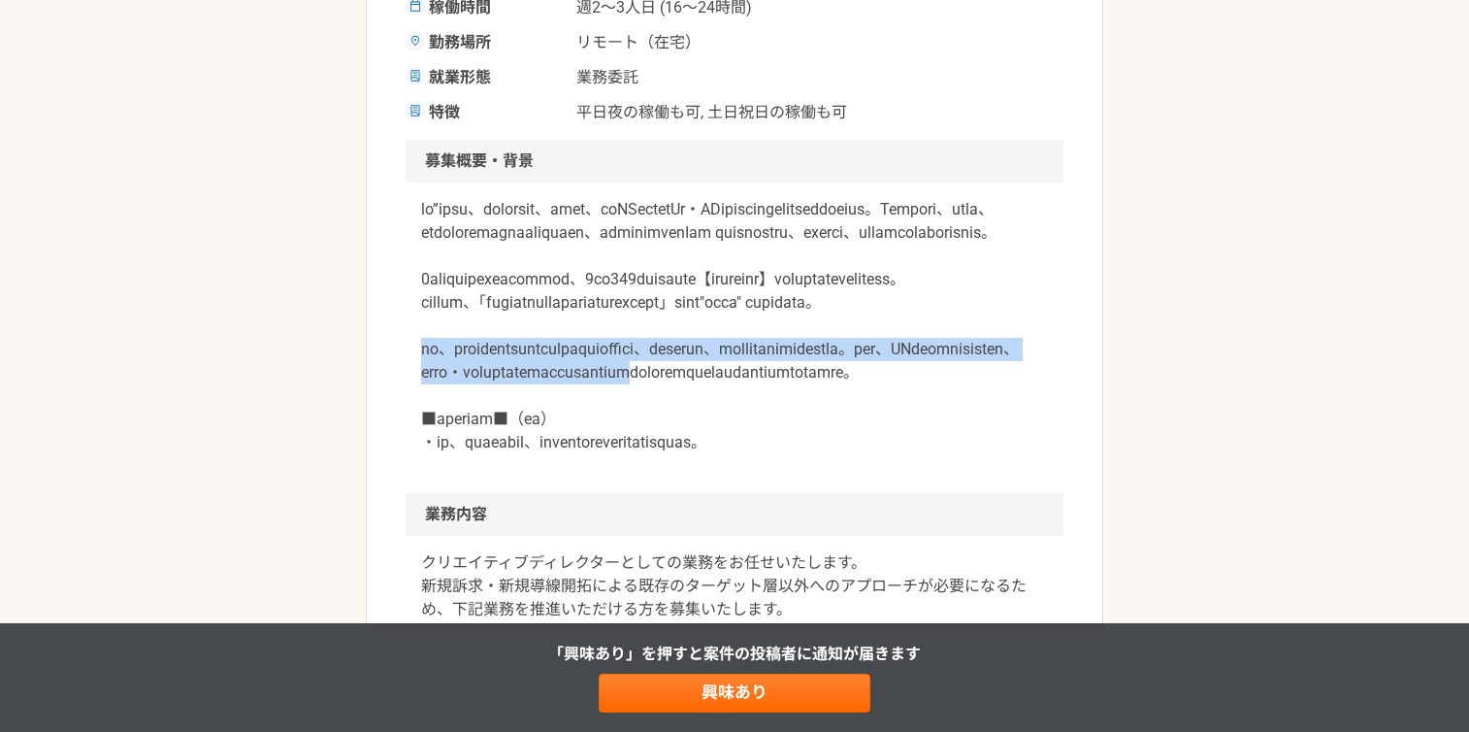
drag, startPoint x: 401, startPoint y: 434, endPoint x: 738, endPoint y: 488, distance: 341.1
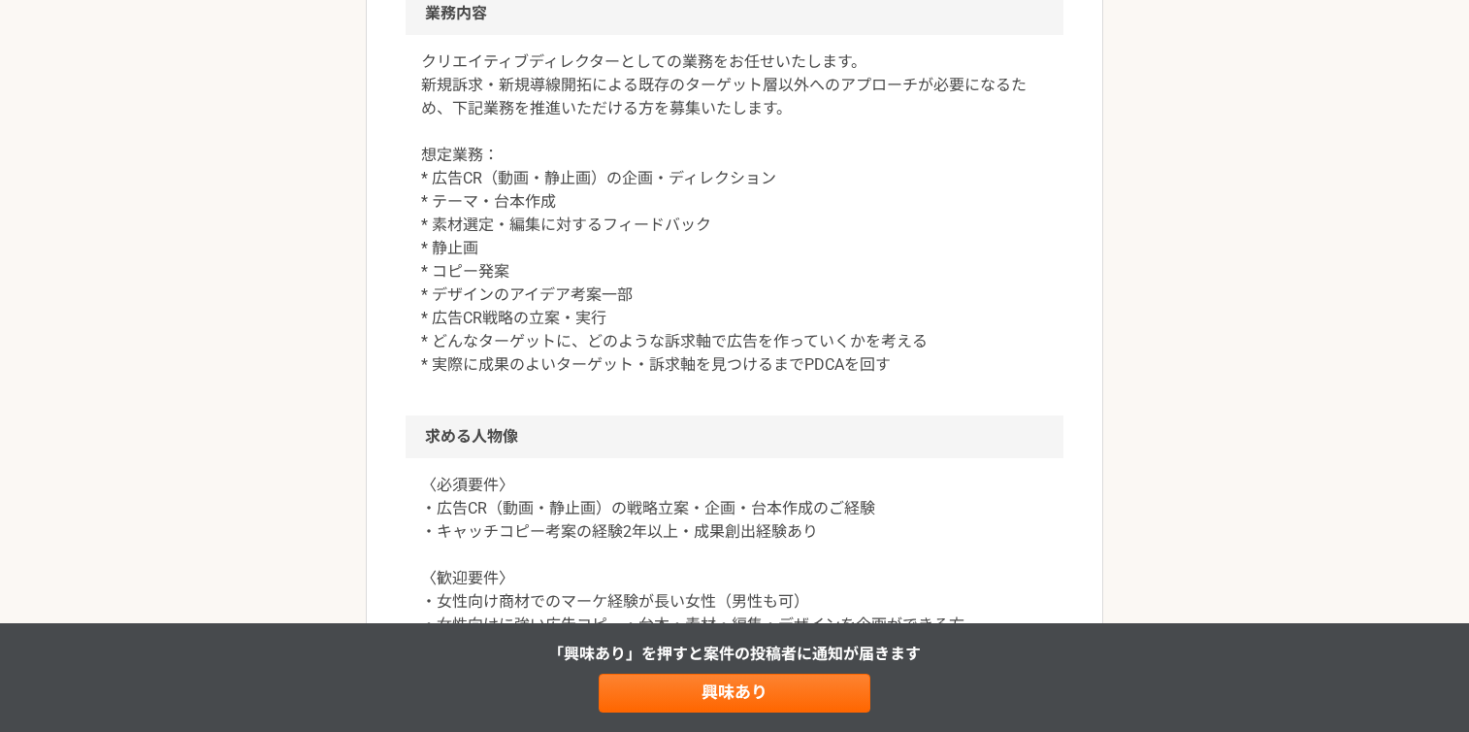
scroll to position [947, 0]
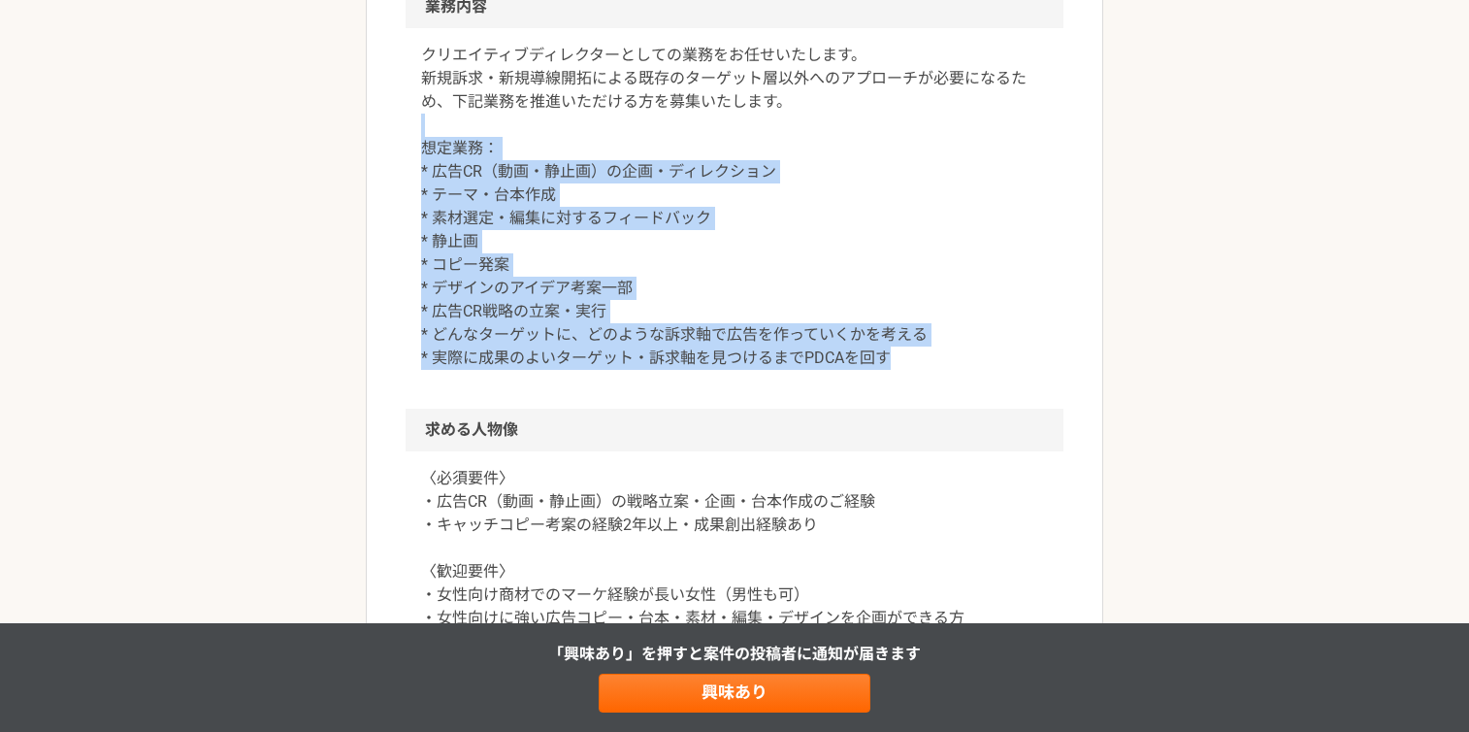
drag, startPoint x: 439, startPoint y: 287, endPoint x: 974, endPoint y: 537, distance: 590.9
click at [974, 537] on article "マーケティング Webスクール運営企業でのクリエイティブディレクター業務 業務委託 平日夜の稼働も可 土日祝日の稼働も可 企業名非公開（エニィクルーによる仲介…" at bounding box center [735, 441] width 738 height 2542
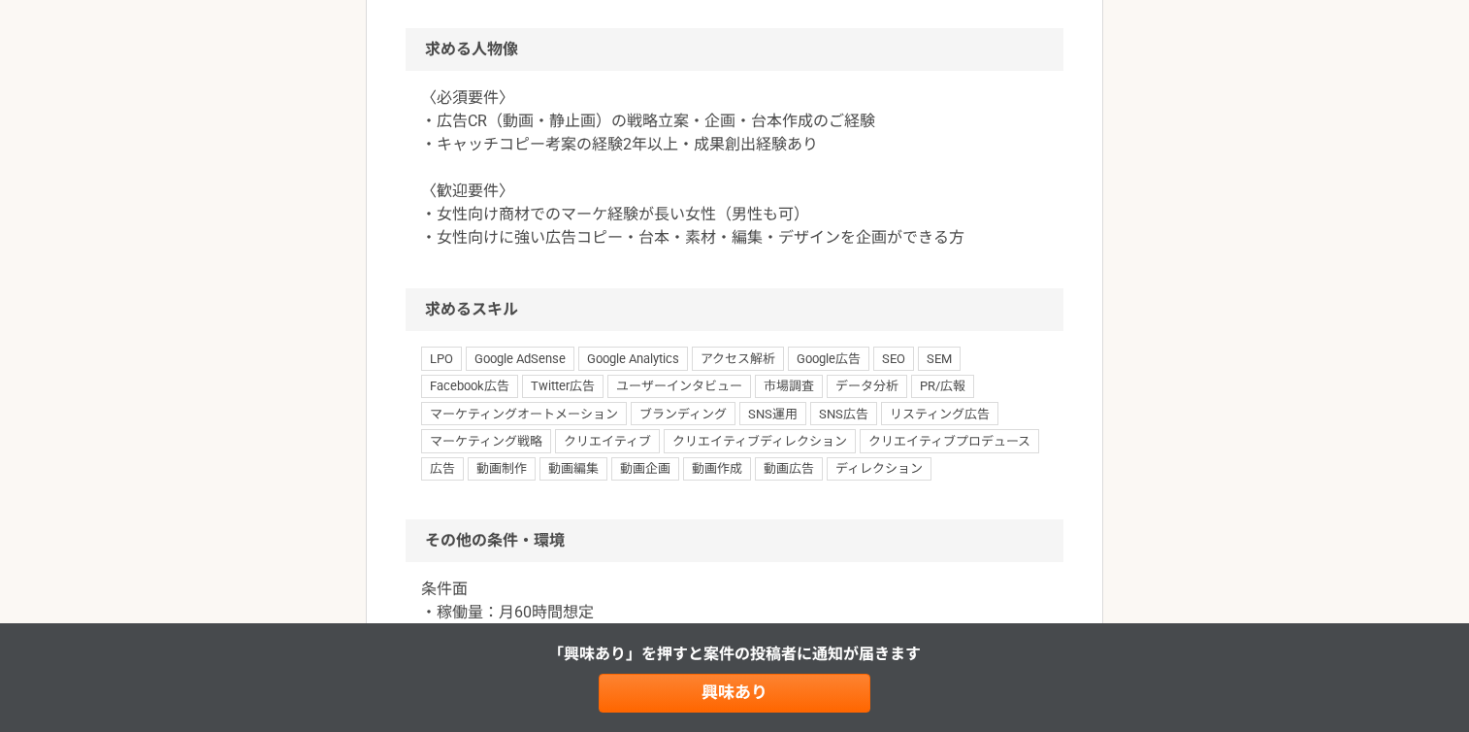
scroll to position [1348, 0]
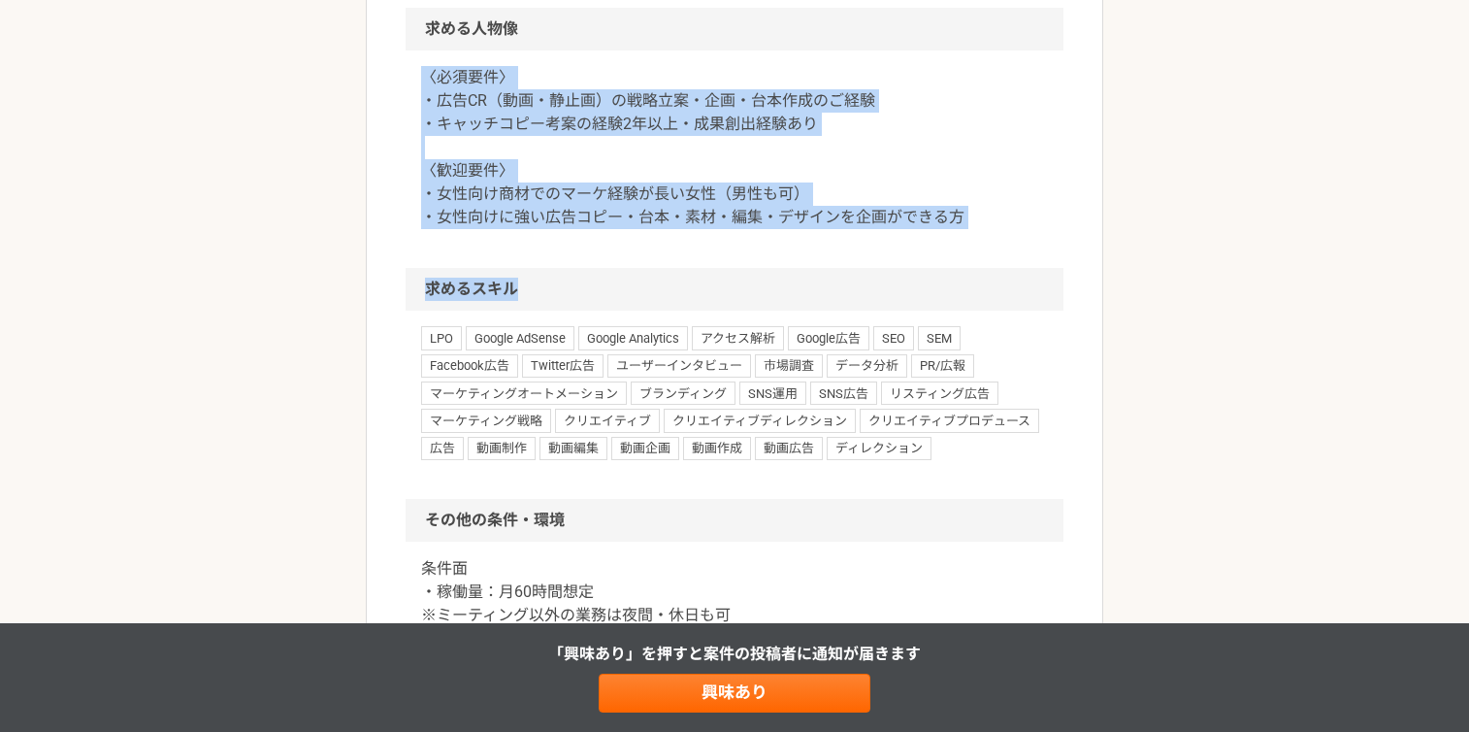
drag, startPoint x: 689, startPoint y: 366, endPoint x: 401, endPoint y: 215, distance: 325.1
click at [401, 214] on article "マーケティング Webスクール運営企業でのクリエイティブディレクター業務 業務委託 平日夜の稼働も可 土日祝日の稼働も可 企業名非公開（エニィクルーによる仲介…" at bounding box center [735, 40] width 738 height 2542
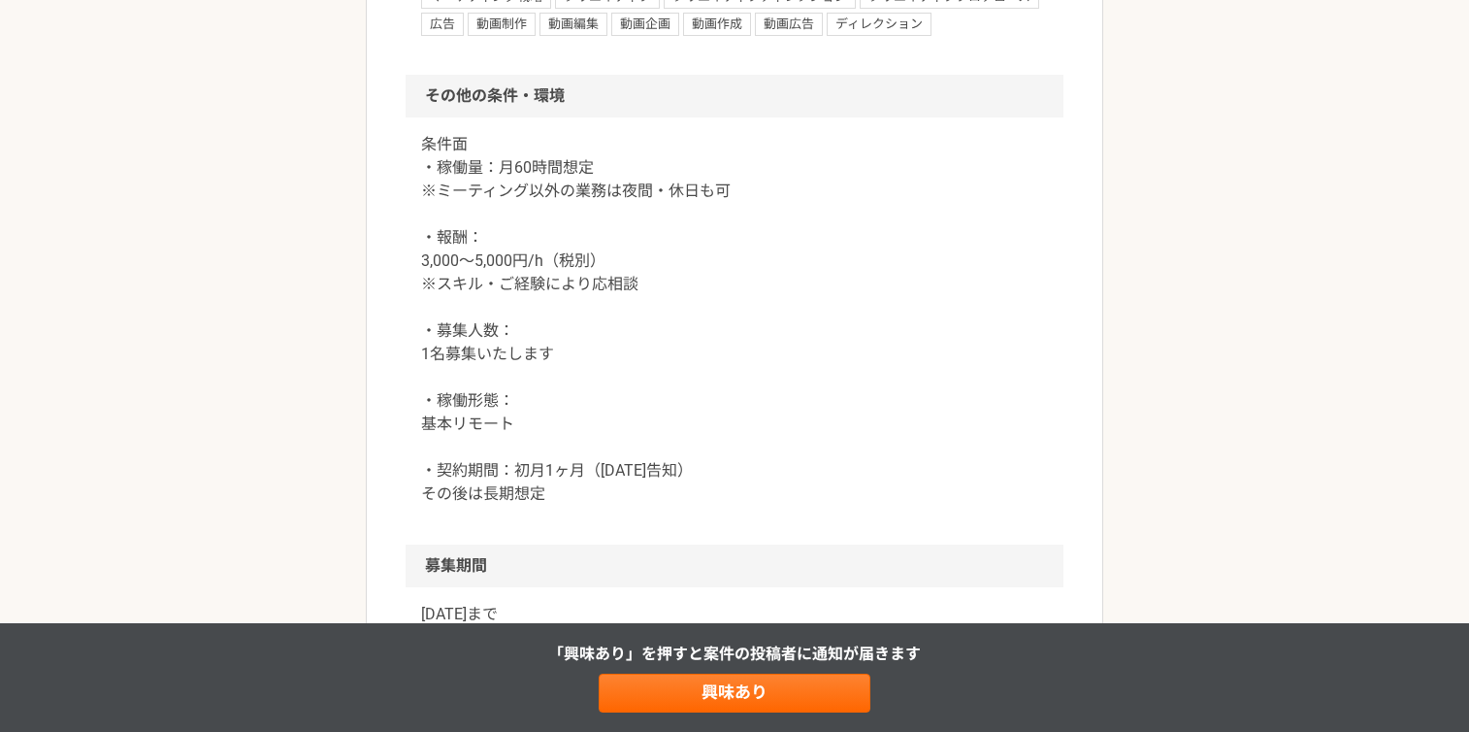
scroll to position [1790, 0]
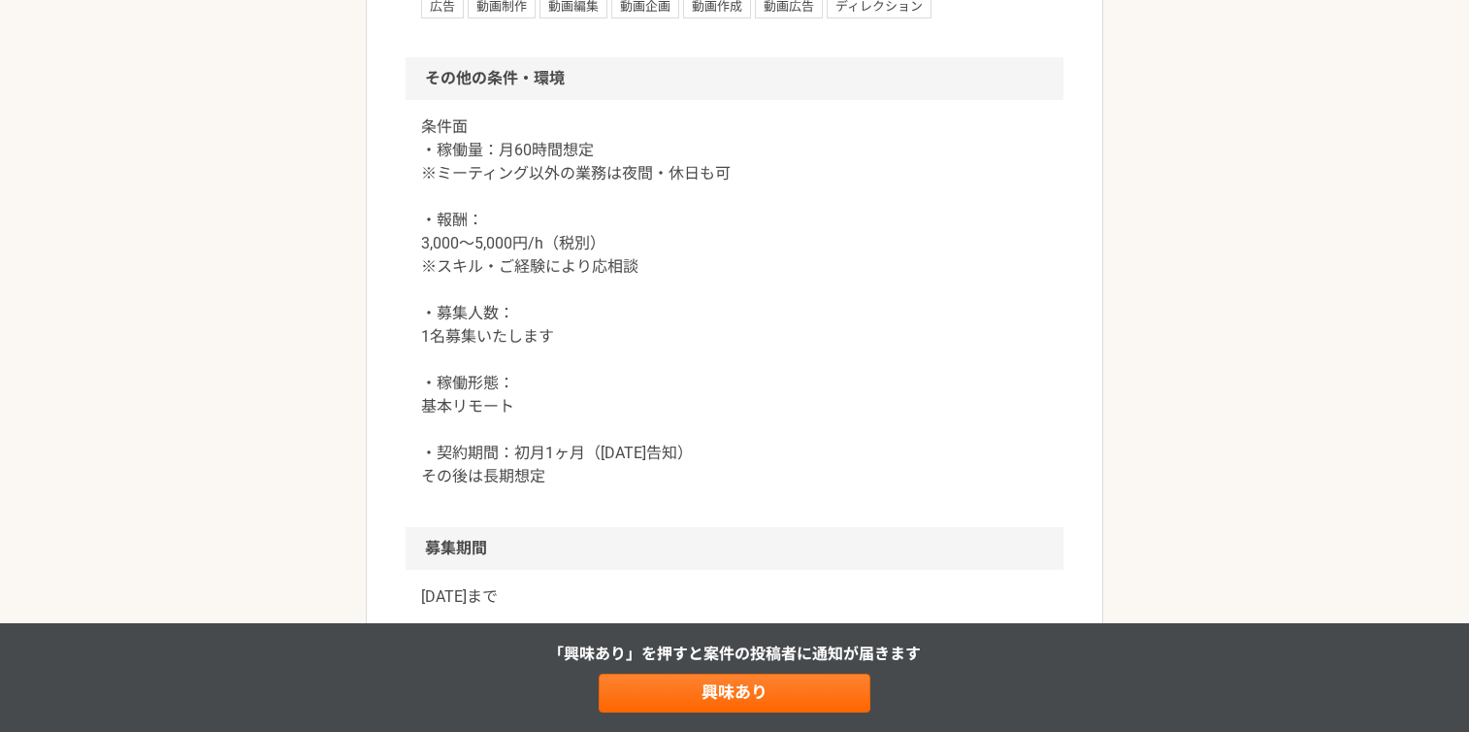
click at [427, 100] on h2 "その他の条件・環境" at bounding box center [735, 78] width 658 height 43
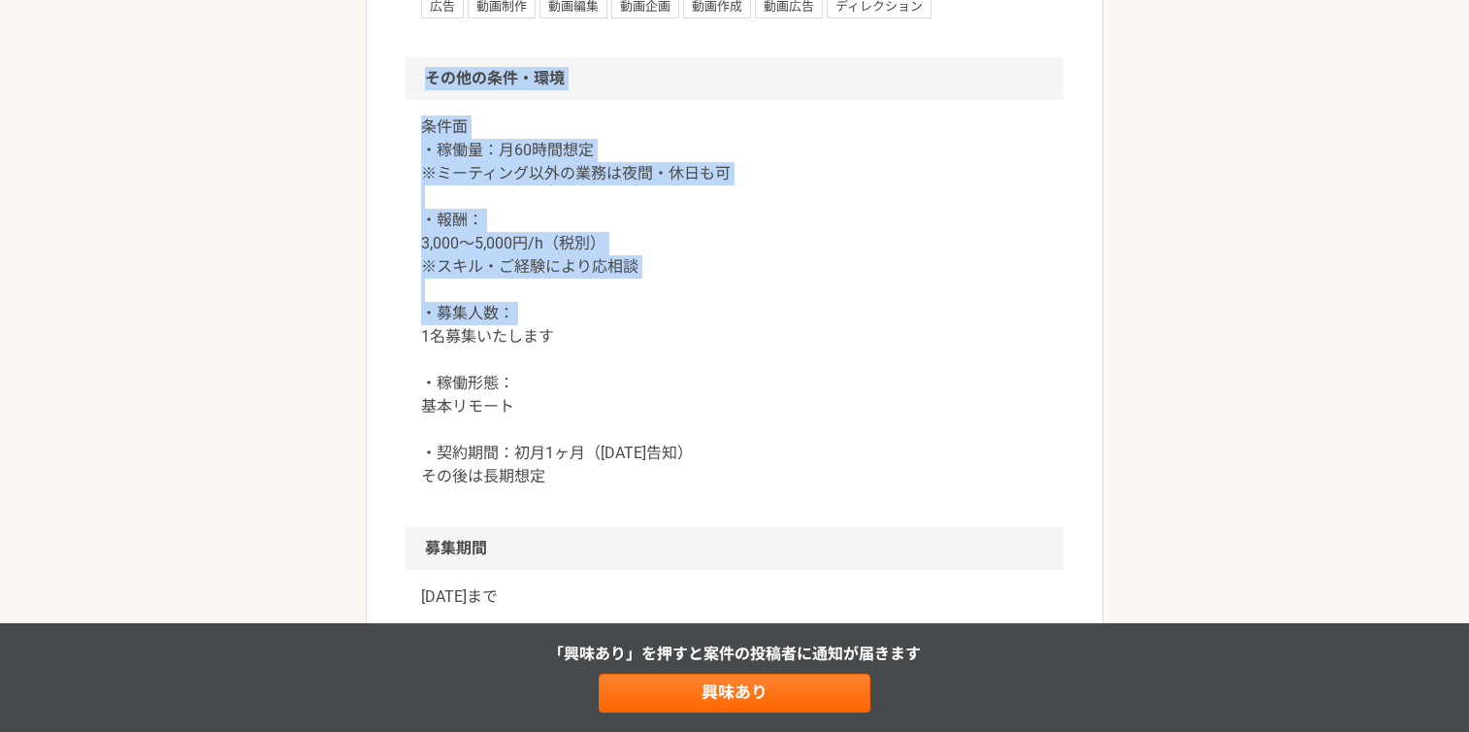
drag, startPoint x: 432, startPoint y: 236, endPoint x: 762, endPoint y: 473, distance: 406.1
click at [755, 469] on section "その他の条件・環境 条件面 ・稼働量：月60時間想定 ※ミーティング以外の業務は夜間・休日も可 ・報酬： 3,000〜5,000円/h（税別） ※スキル・ご経…" at bounding box center [735, 292] width 658 height 470
click at [808, 488] on p "条件面 ・稼働量：月60時間想定 ※ミーティング以外の業務は夜間・休日も可 ・報酬： 3,000〜5,000円/h（税別） ※スキル・ご経験により応相談 ・募…" at bounding box center [734, 301] width 627 height 373
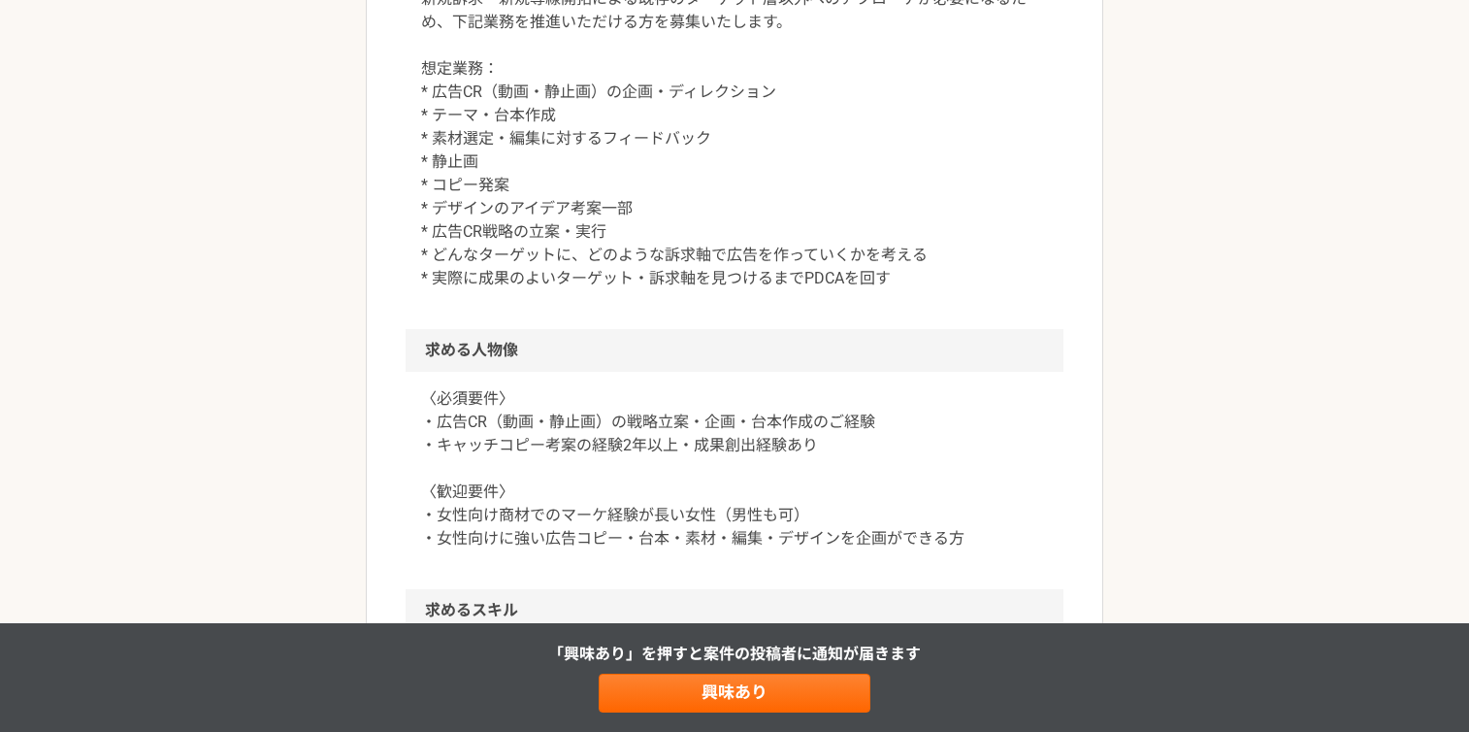
scroll to position [1033, 0]
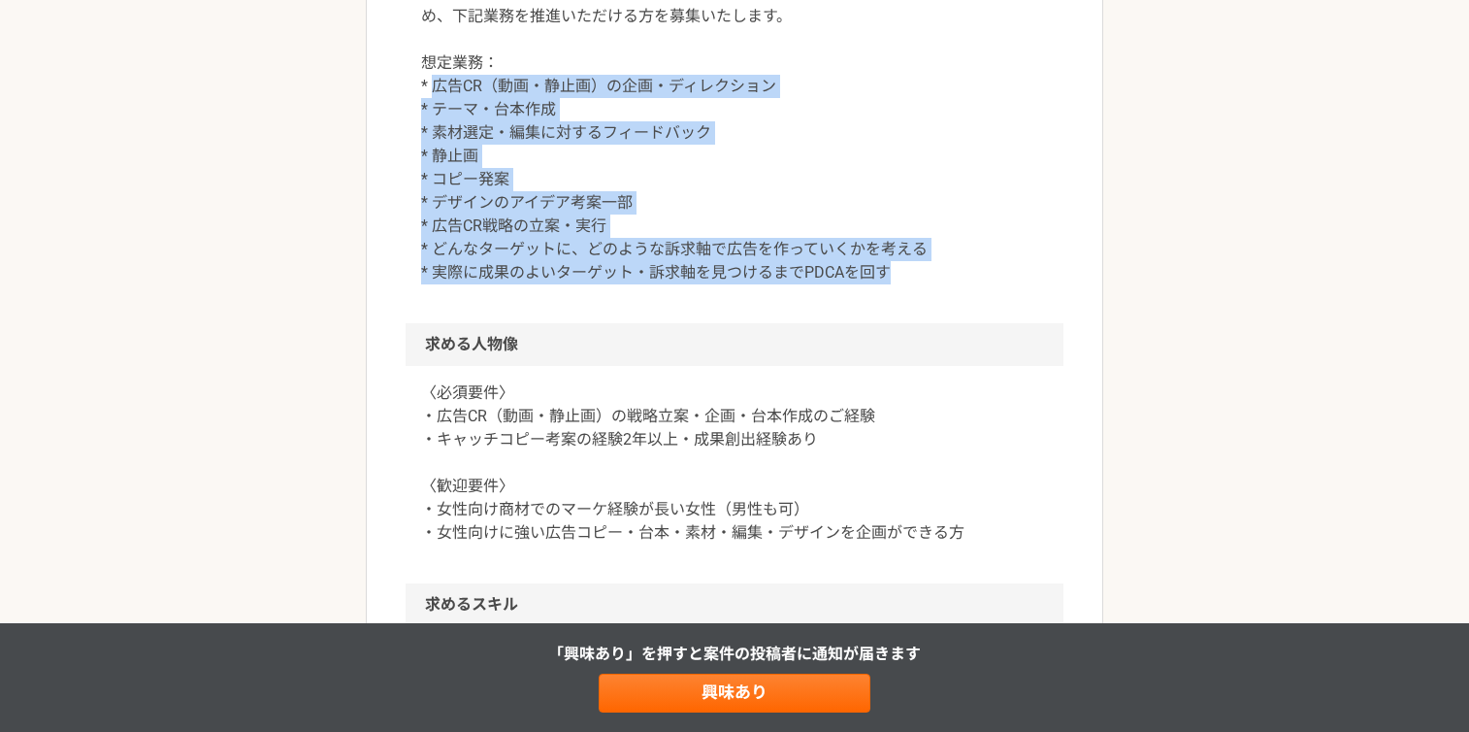
drag, startPoint x: 432, startPoint y: 222, endPoint x: 1303, endPoint y: 409, distance: 891.2
click at [1303, 409] on div "マーケティング Webスクール運営企業でのクリエイティブディレクター業務 業務委託 平日夜の稼働も可 土日祝日の稼働も可 企業名非公開（エニィクルーによる仲介…" at bounding box center [734, 375] width 1469 height 2658
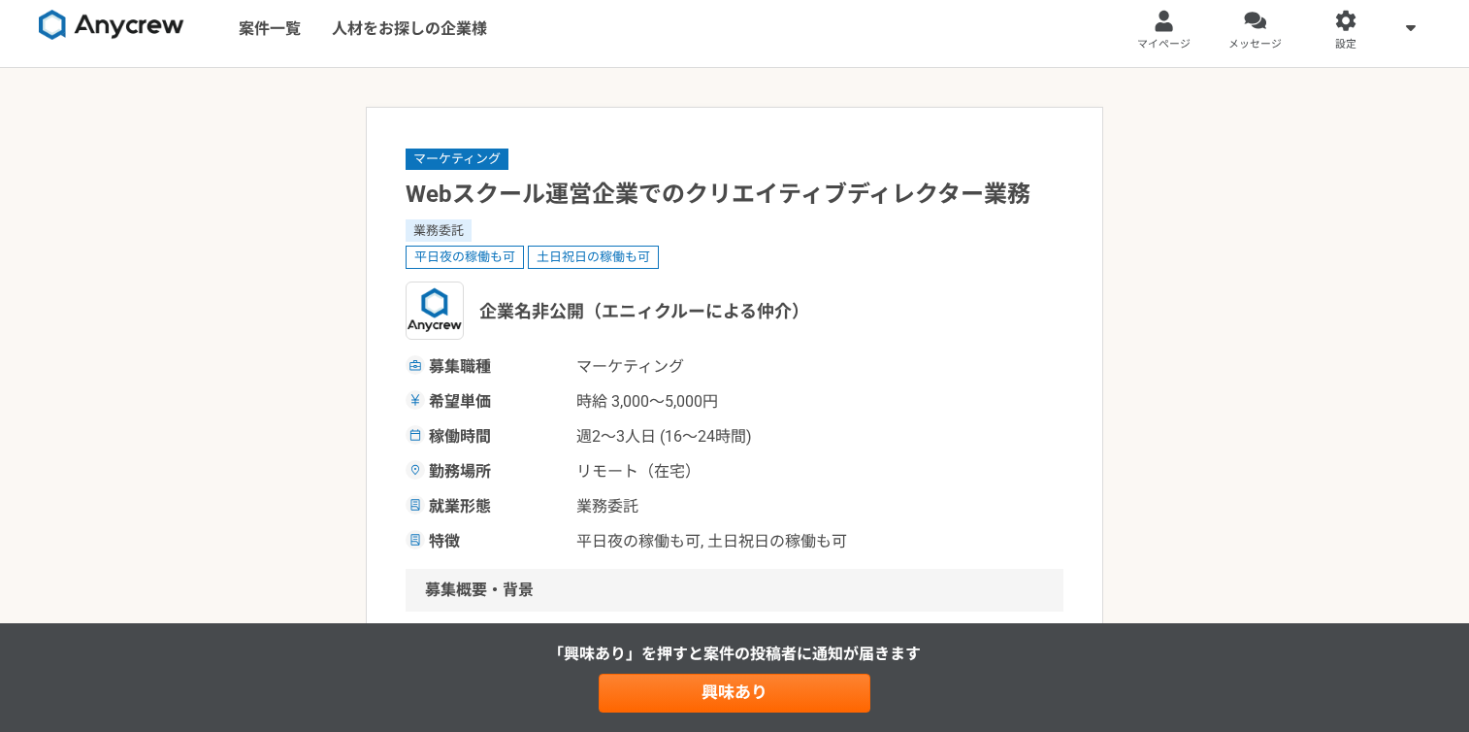
scroll to position [0, 0]
